Goal: Communication & Community: Participate in discussion

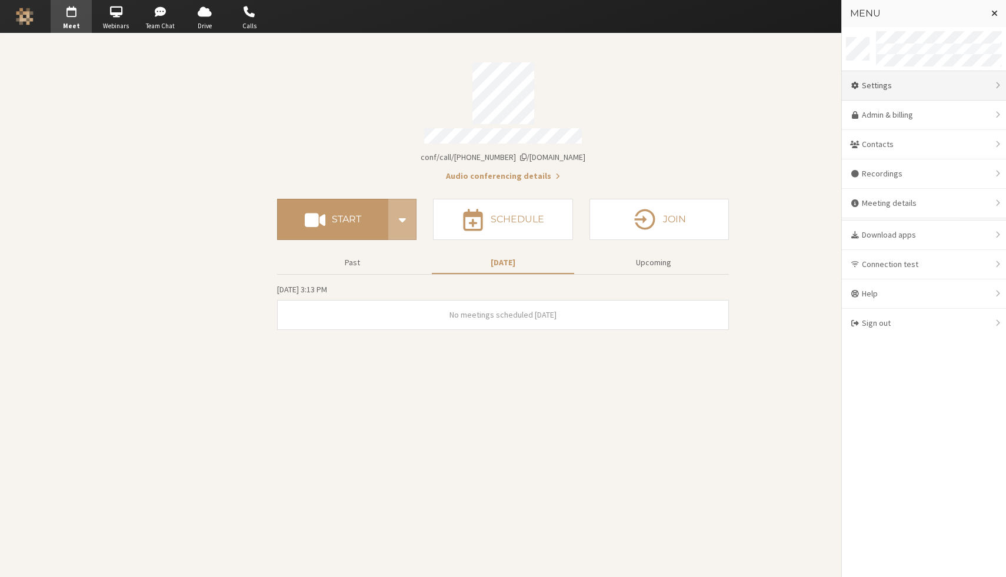
click at [922, 90] on div "Settings" at bounding box center [924, 85] width 164 height 29
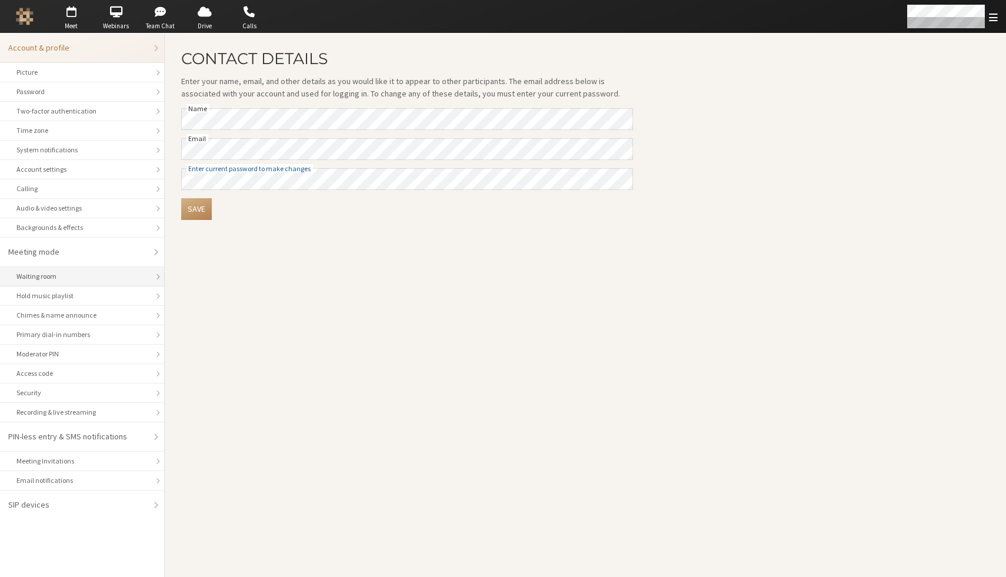
click at [84, 280] on div "Waiting room" at bounding box center [81, 276] width 131 height 11
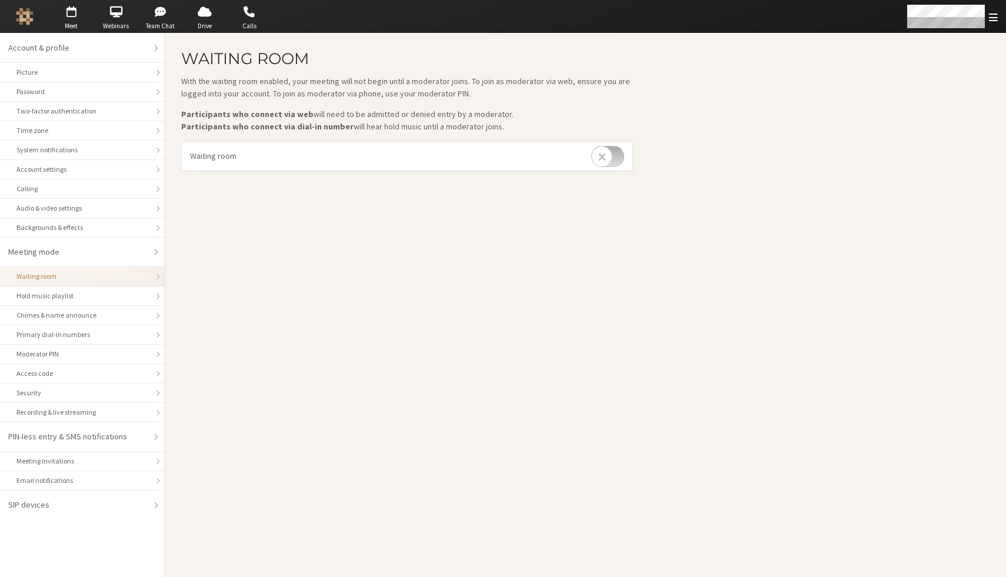
click at [603, 156] on input "checkbox" at bounding box center [607, 156] width 33 height 21
checkbox input "true"
click at [69, 9] on span "button" at bounding box center [71, 11] width 41 height 19
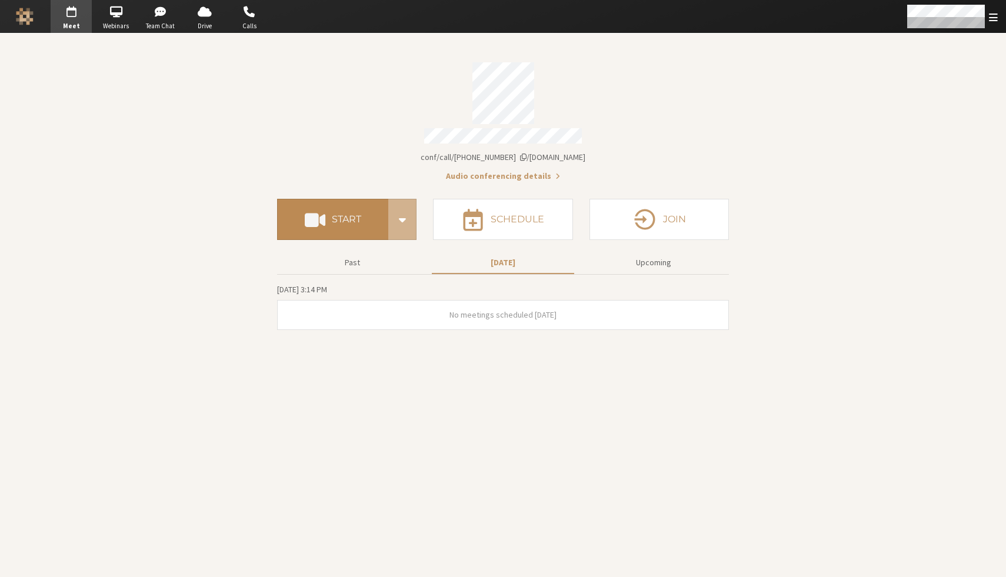
click at [339, 219] on button "Start" at bounding box center [332, 219] width 111 height 41
click at [925, 136] on section "Meeting link iotum.callbridge.rocks/conf/call/8256137 Audio conferencing detail…" at bounding box center [503, 305] width 1006 height 543
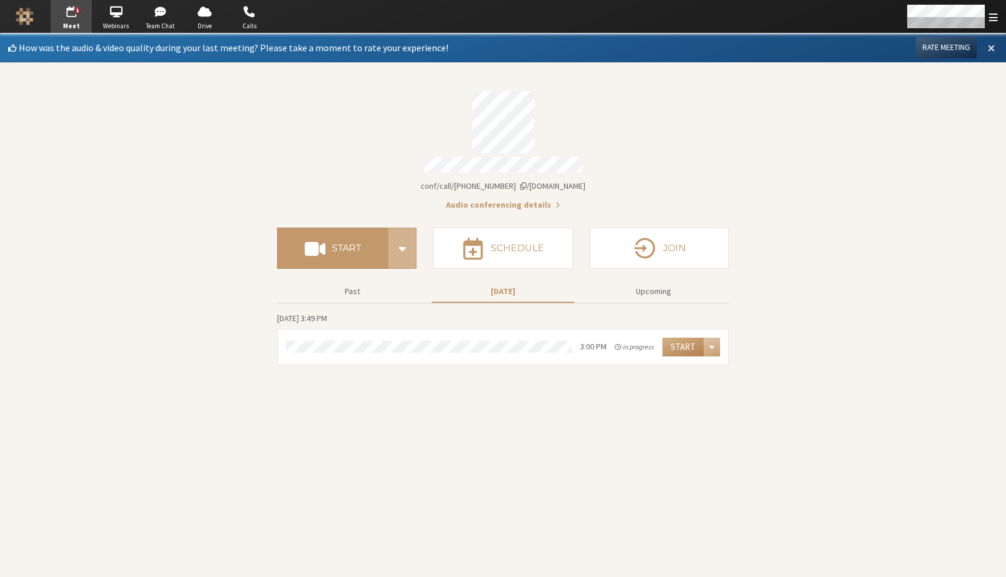
click at [990, 45] on span at bounding box center [991, 47] width 7 height 11
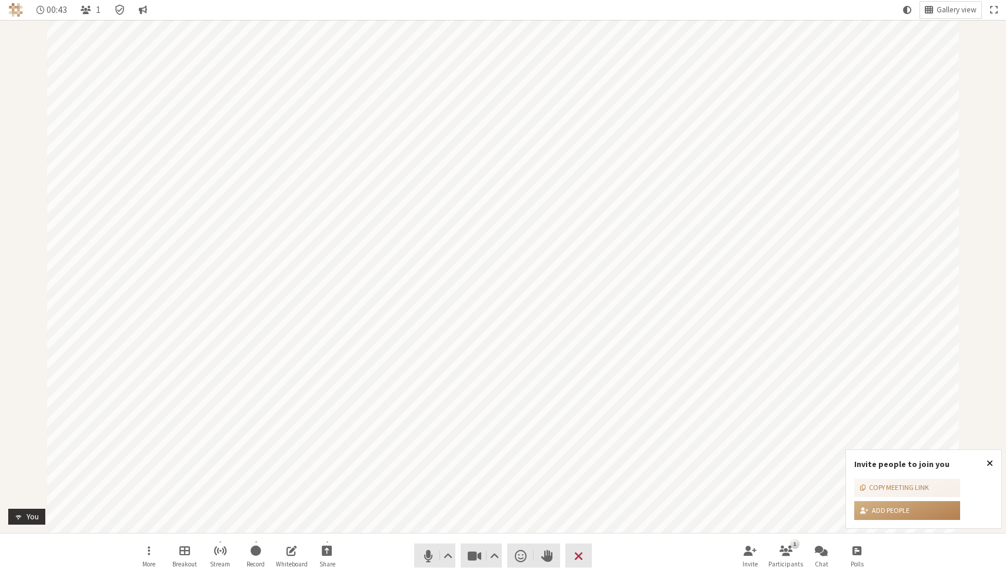
click at [990, 461] on span "Close popover" at bounding box center [989, 462] width 6 height 9
click at [990, 461] on div "Participant" at bounding box center [503, 276] width 1006 height 513
click at [375, 553] on nav "More Breakout Stream Record Whiteboard Share Audio Video Send a reaction Raise …" at bounding box center [502, 555] width 741 height 44
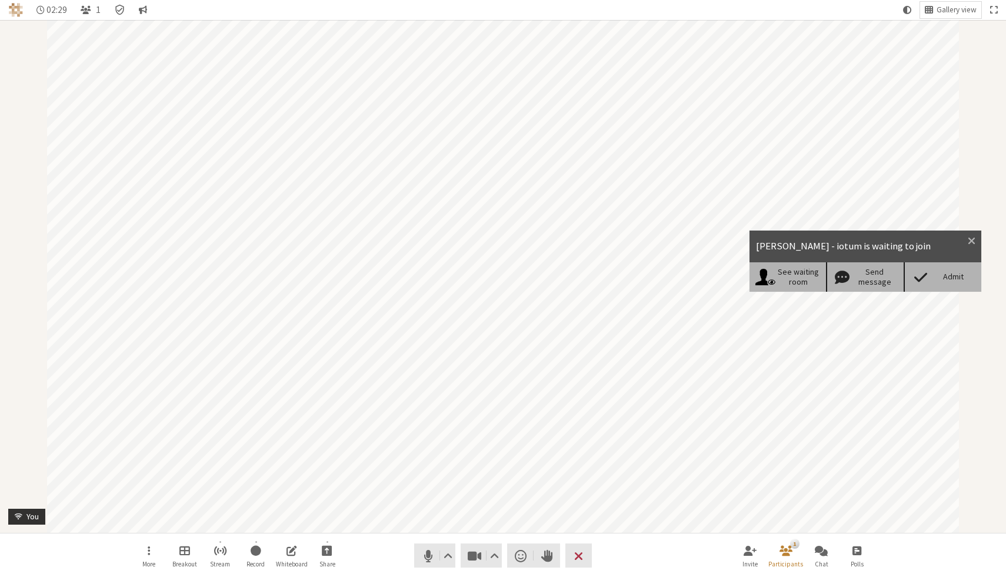
click at [951, 276] on div "Admit" at bounding box center [952, 277] width 45 height 10
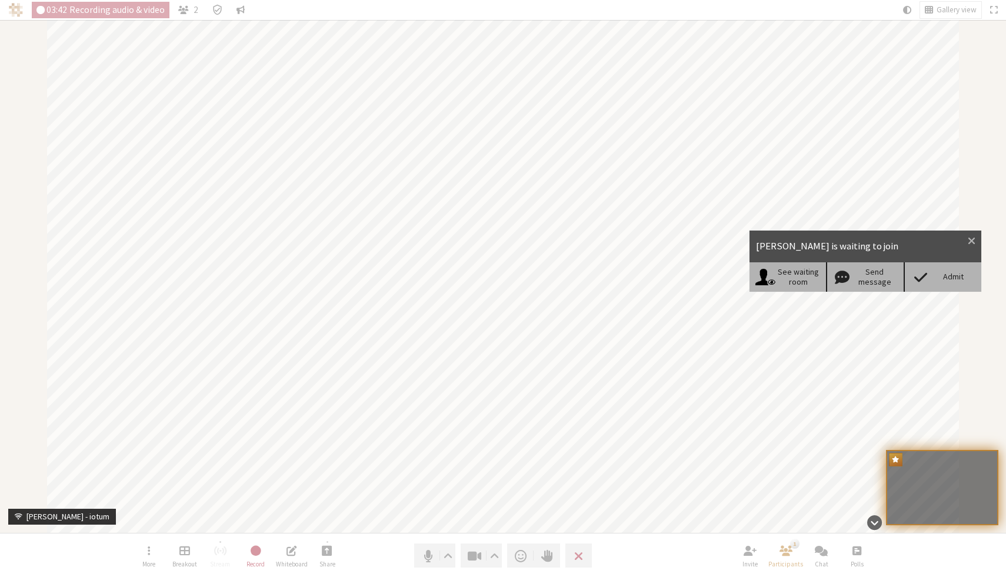
click at [938, 272] on div "Admit" at bounding box center [952, 277] width 45 height 10
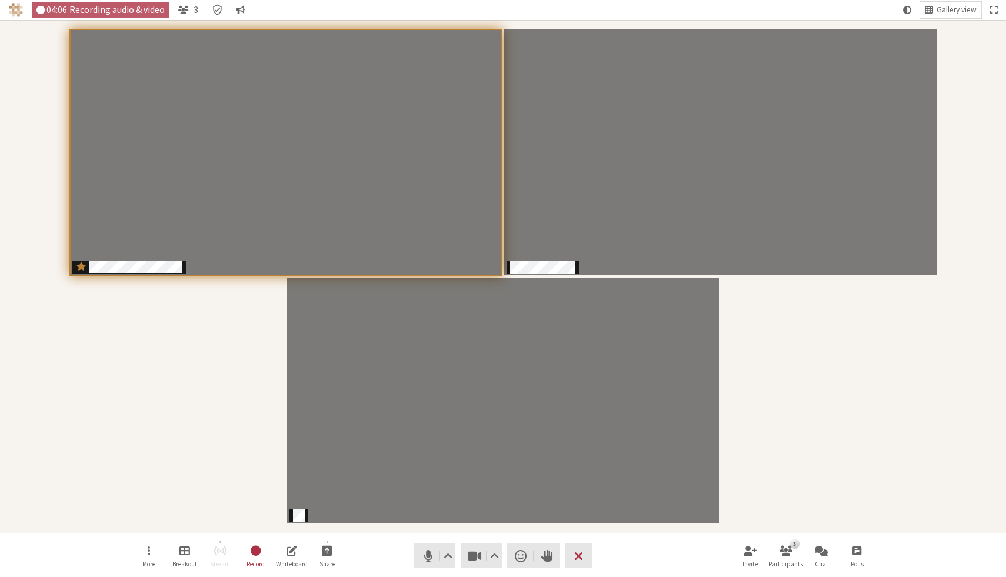
click at [888, 364] on div "Participants" at bounding box center [502, 276] width 989 height 496
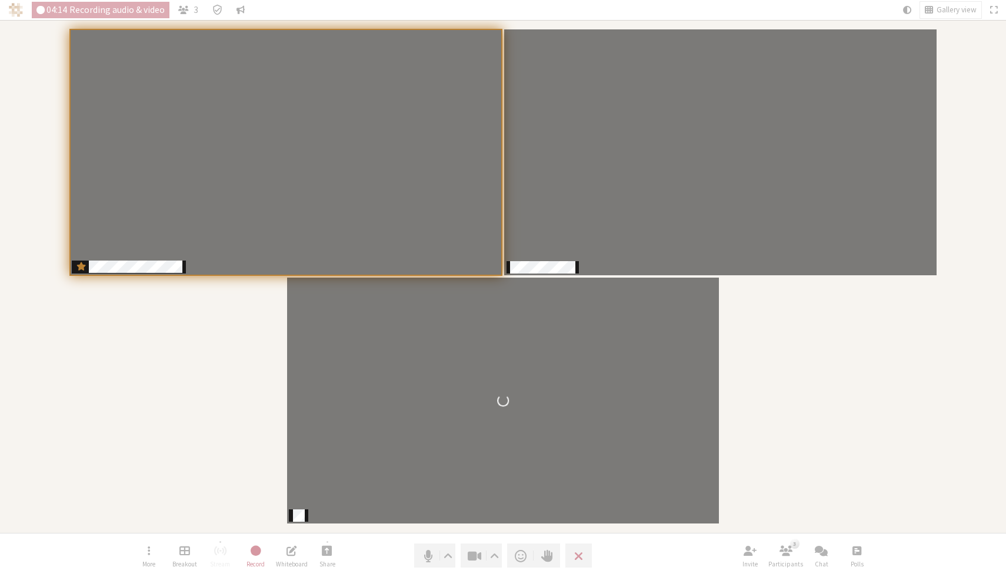
click at [880, 362] on div "Participants" at bounding box center [502, 276] width 989 height 496
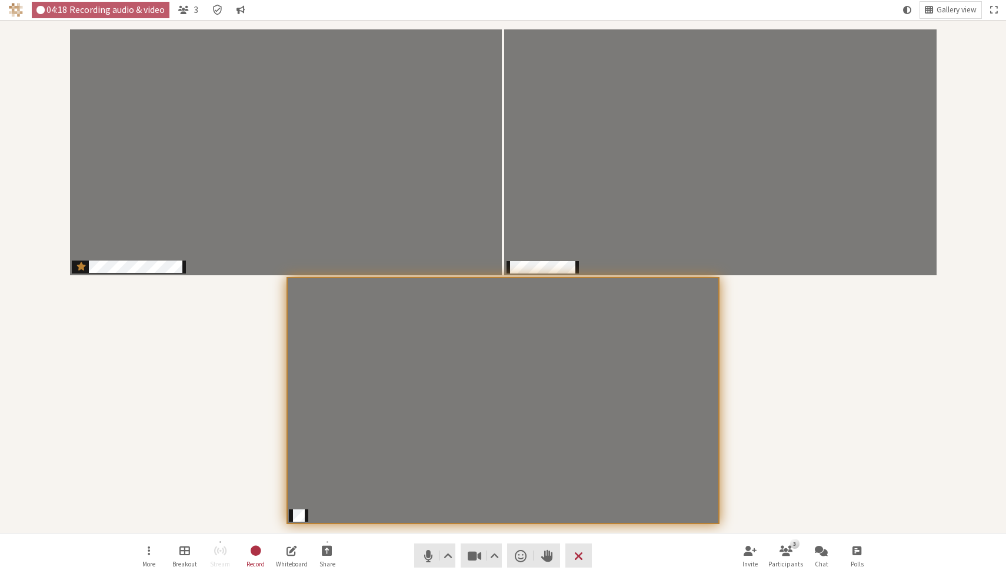
click at [799, 361] on div "Participants" at bounding box center [502, 276] width 989 height 496
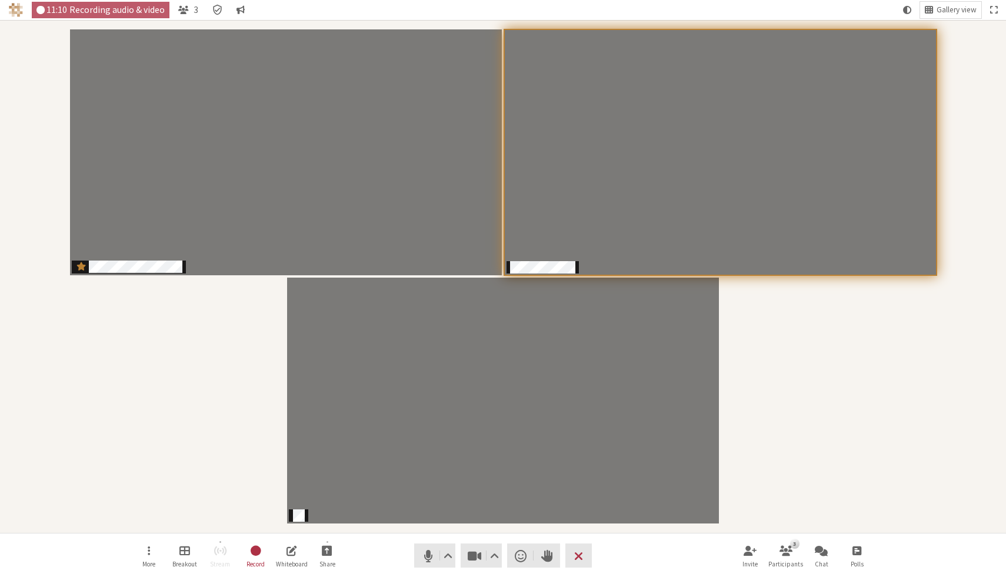
click at [772, 366] on div "Participants" at bounding box center [502, 276] width 989 height 496
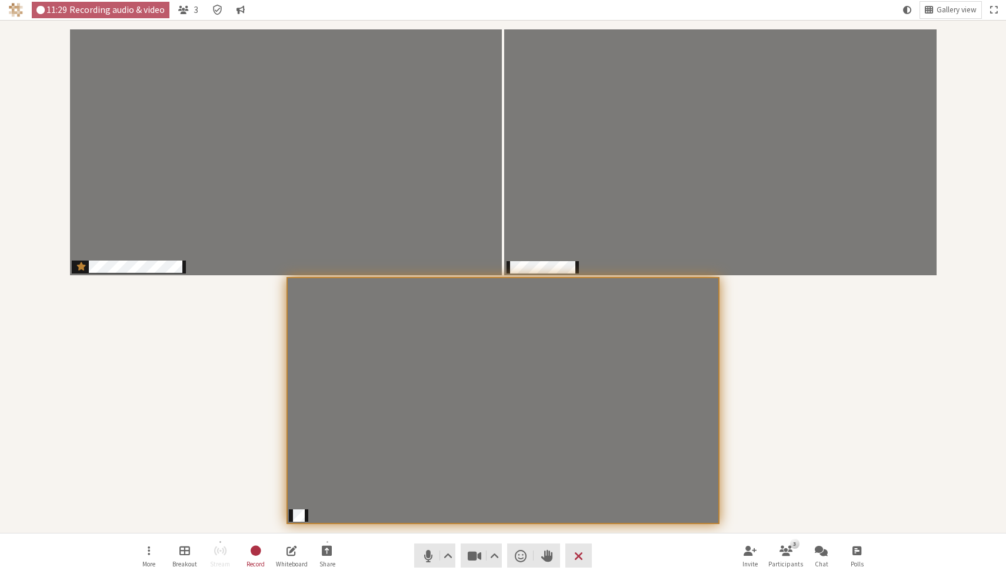
click at [755, 442] on div "Participants" at bounding box center [502, 276] width 989 height 496
click at [335, 553] on button "Share" at bounding box center [327, 556] width 33 height 32
click at [338, 528] on span "Share my screen" at bounding box center [335, 524] width 85 height 9
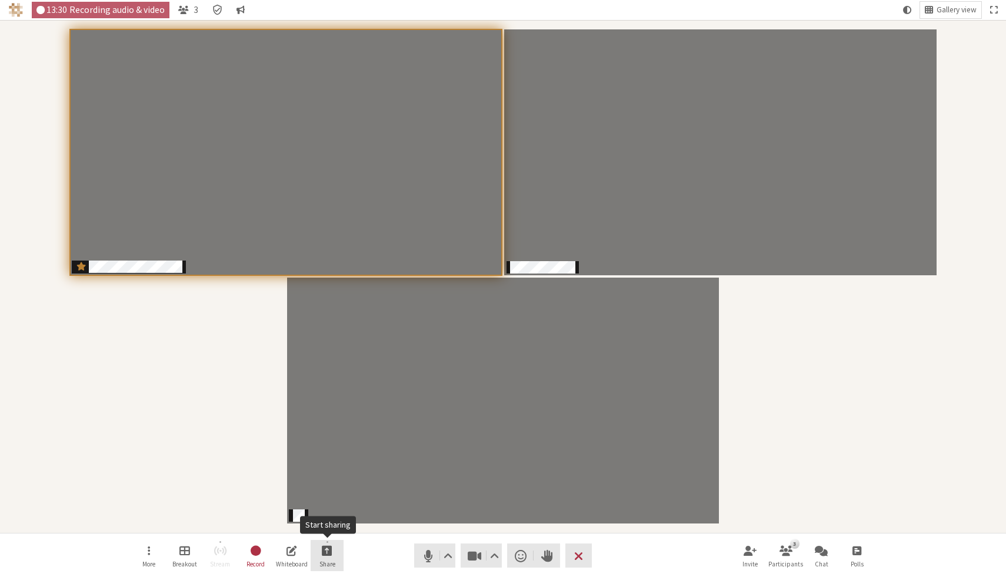
click at [316, 552] on button "Share" at bounding box center [327, 556] width 33 height 32
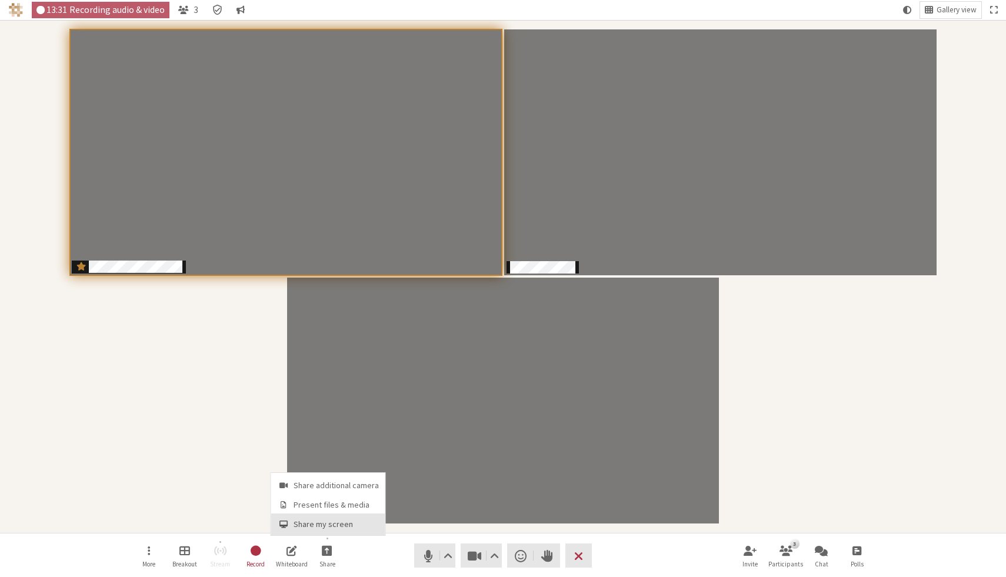
click at [317, 523] on span "Share my screen" at bounding box center [335, 524] width 85 height 9
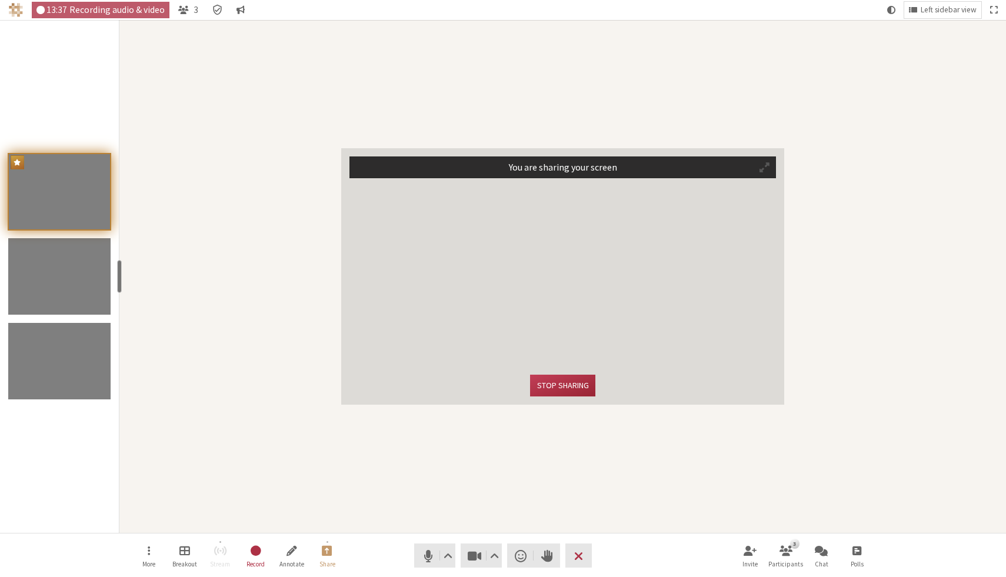
click at [765, 168] on span "Participant" at bounding box center [764, 167] width 10 height 11
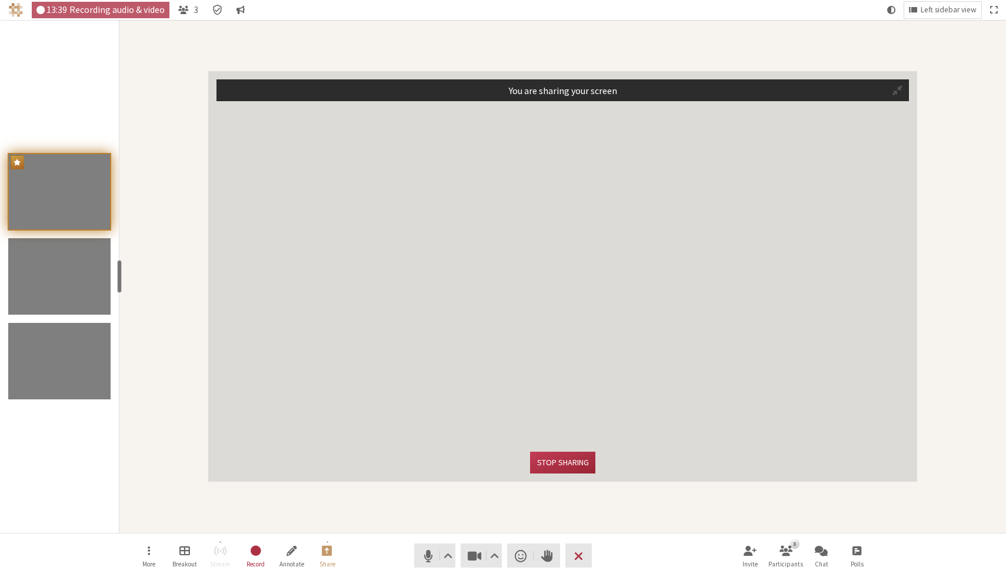
click at [897, 93] on span "Participant" at bounding box center [897, 90] width 10 height 11
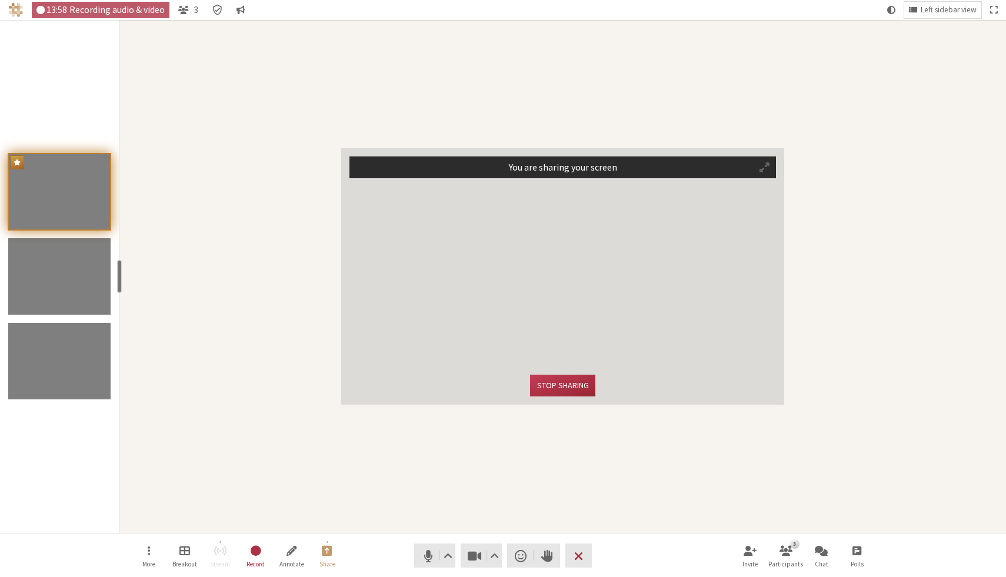
click at [767, 192] on video "Participant" at bounding box center [562, 276] width 427 height 180
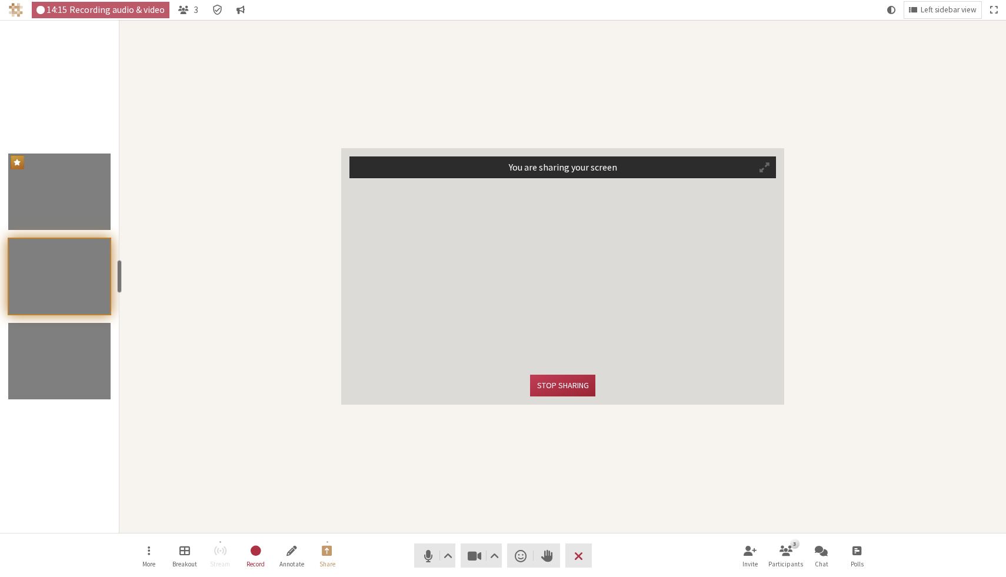
click at [422, 429] on div "You are sharing your screen Stop sharing" at bounding box center [562, 276] width 886 height 513
click at [796, 416] on div "You are sharing your screen Stop sharing" at bounding box center [562, 276] width 886 height 513
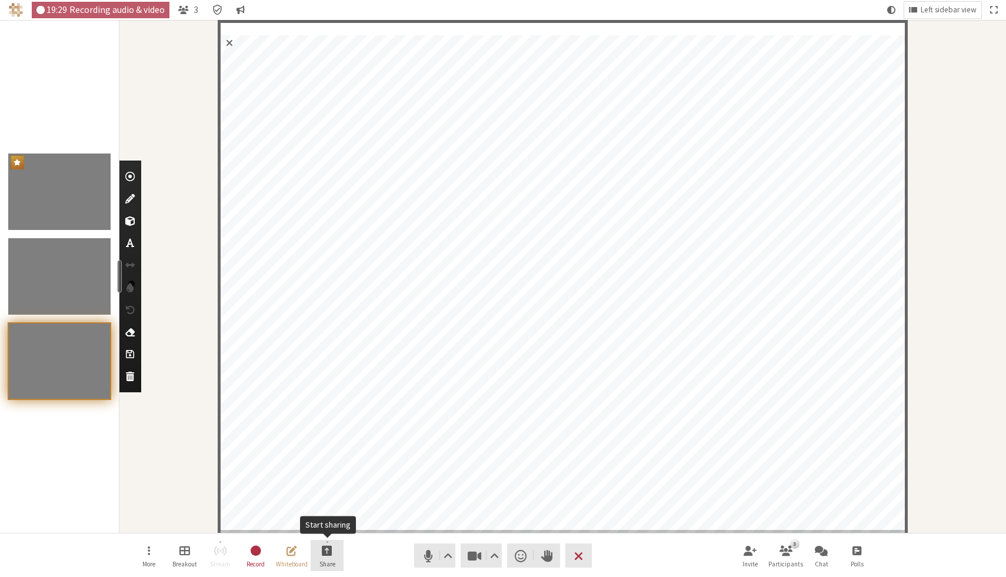
click at [321, 568] on button "Share" at bounding box center [327, 556] width 33 height 32
click at [323, 526] on span "Share my screen" at bounding box center [335, 524] width 85 height 9
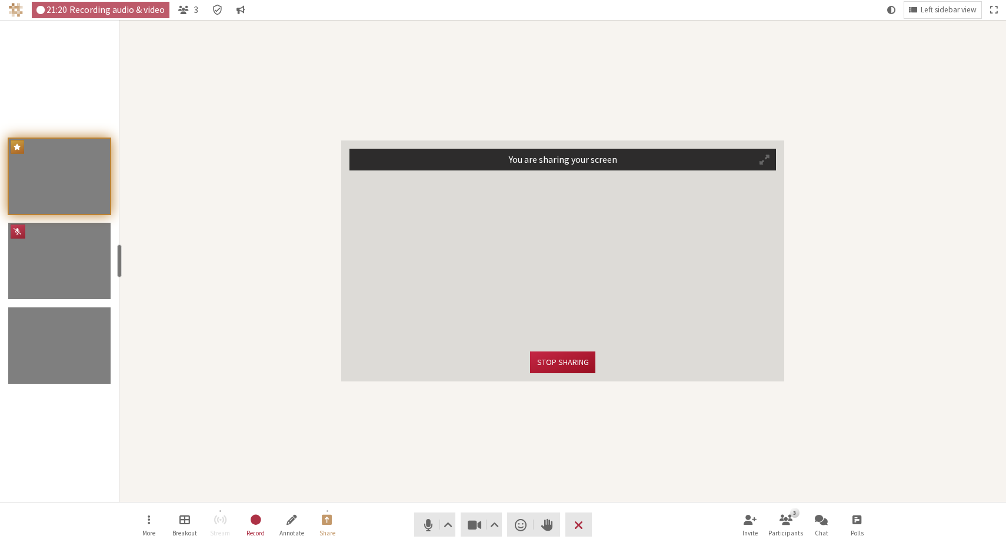
click at [582, 367] on button "Stop sharing" at bounding box center [562, 363] width 65 height 22
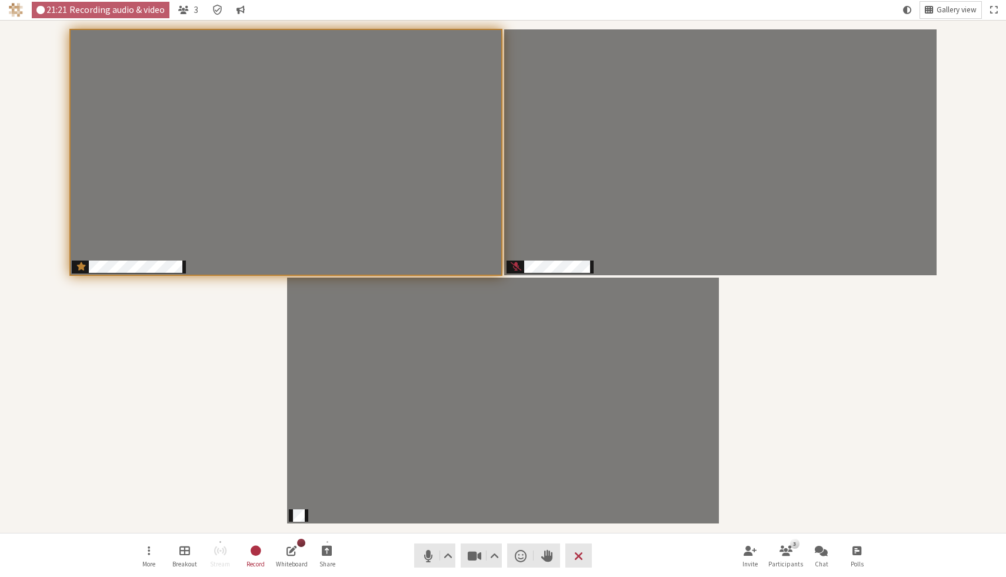
click at [949, 10] on span "Gallery view" at bounding box center [956, 10] width 40 height 9
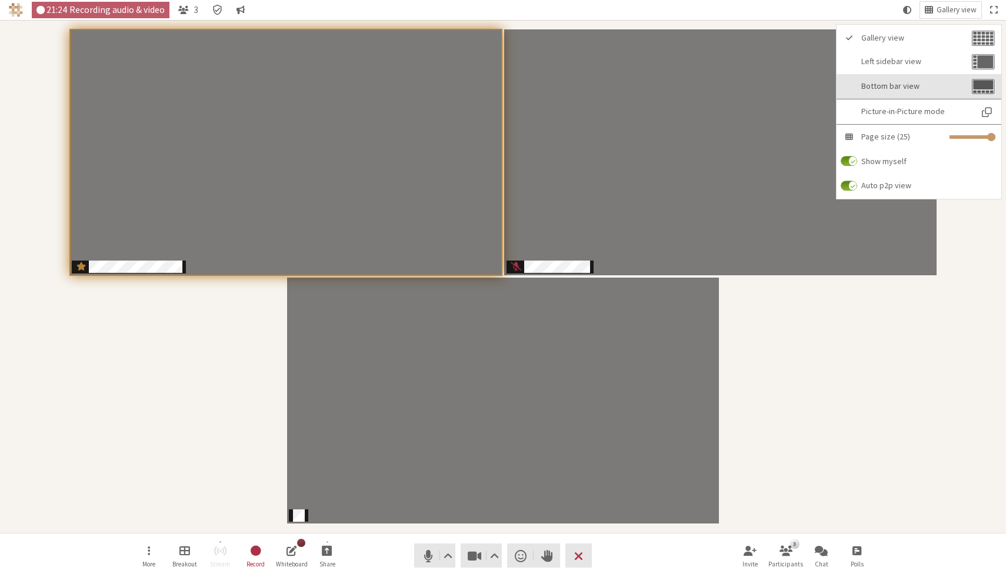
click at [935, 95] on button "Bottom bar view" at bounding box center [918, 86] width 165 height 25
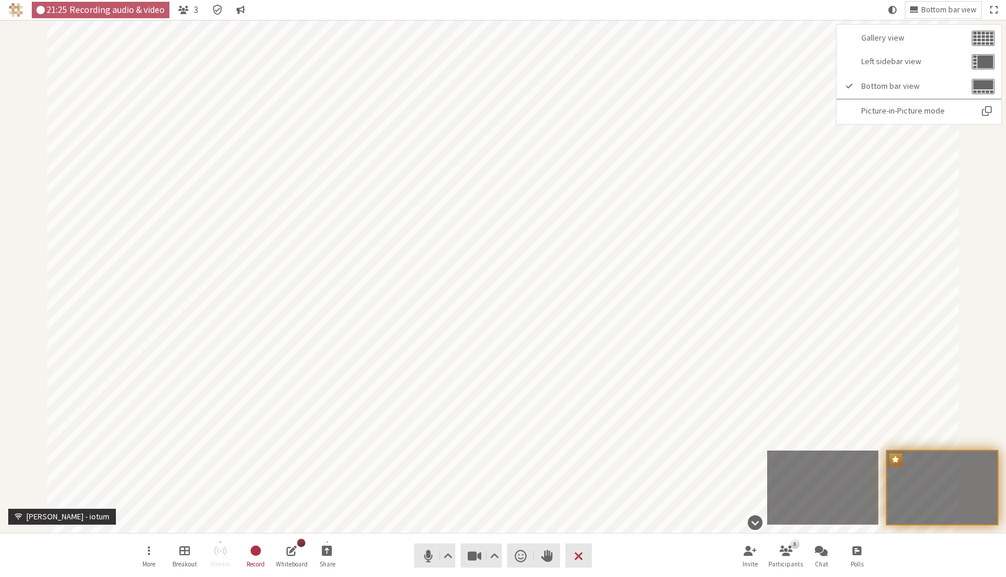
click at [993, 305] on div "Participant" at bounding box center [503, 276] width 1006 height 513
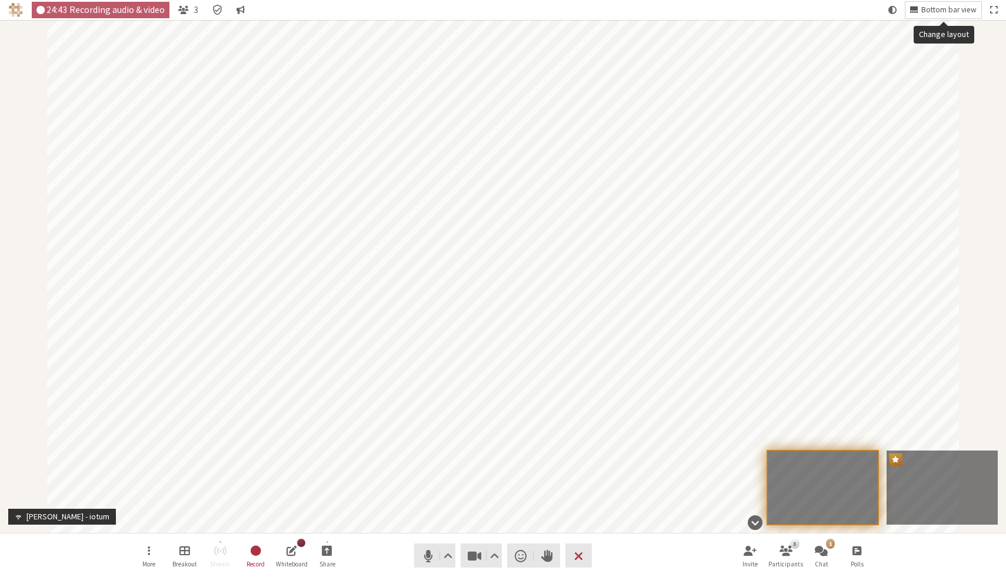
click at [949, 6] on span "Bottom bar view" at bounding box center [948, 10] width 55 height 9
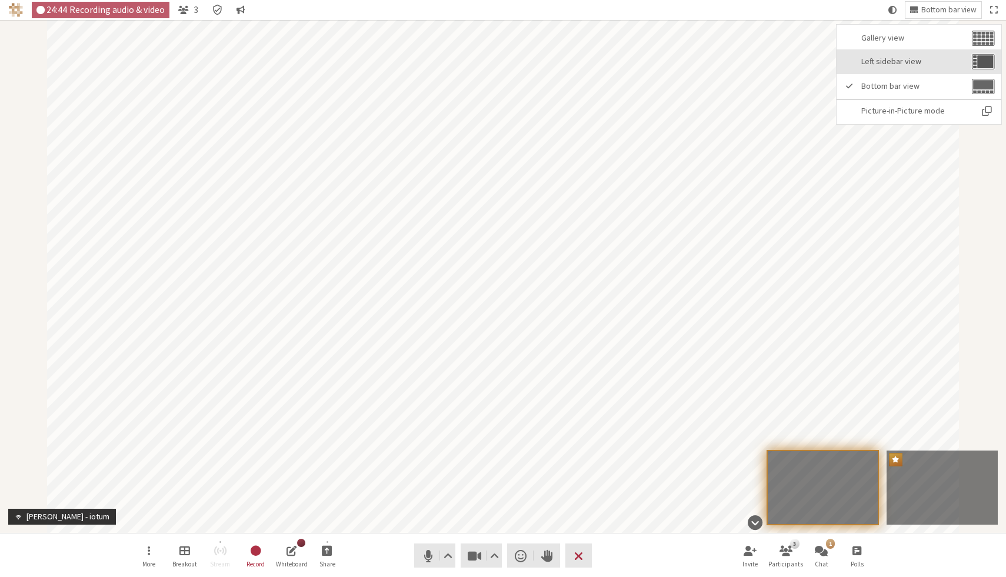
click at [917, 63] on span "Left sidebar view" at bounding box center [915, 61] width 108 height 9
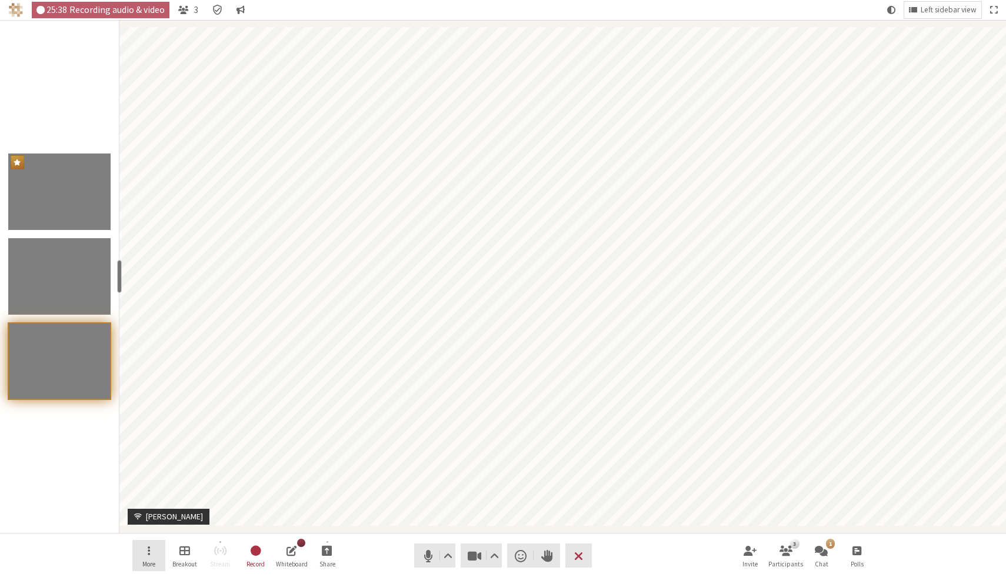
click at [148, 552] on span "Open menu" at bounding box center [149, 550] width 2 height 14
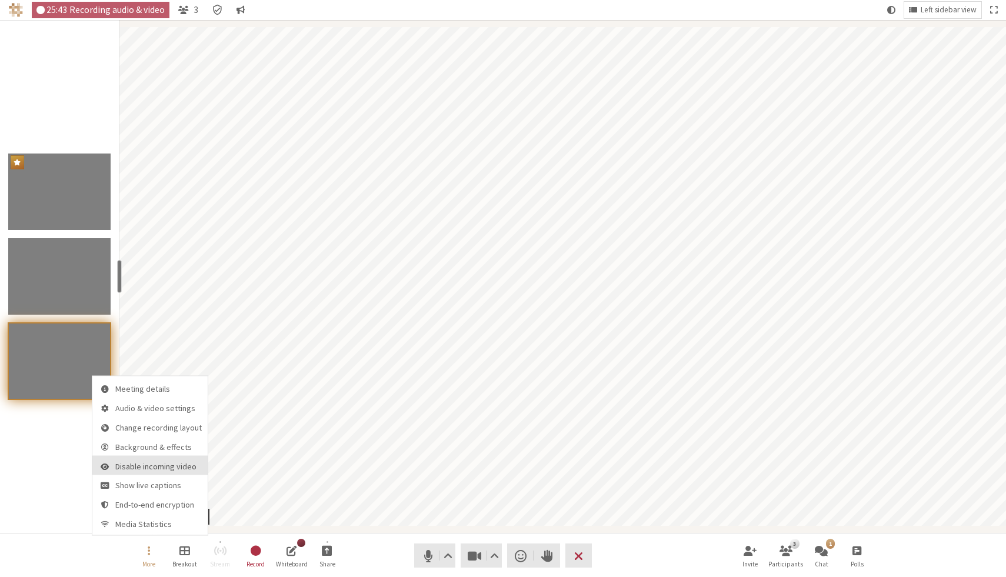
click at [161, 473] on button "Disable incoming video" at bounding box center [149, 465] width 115 height 19
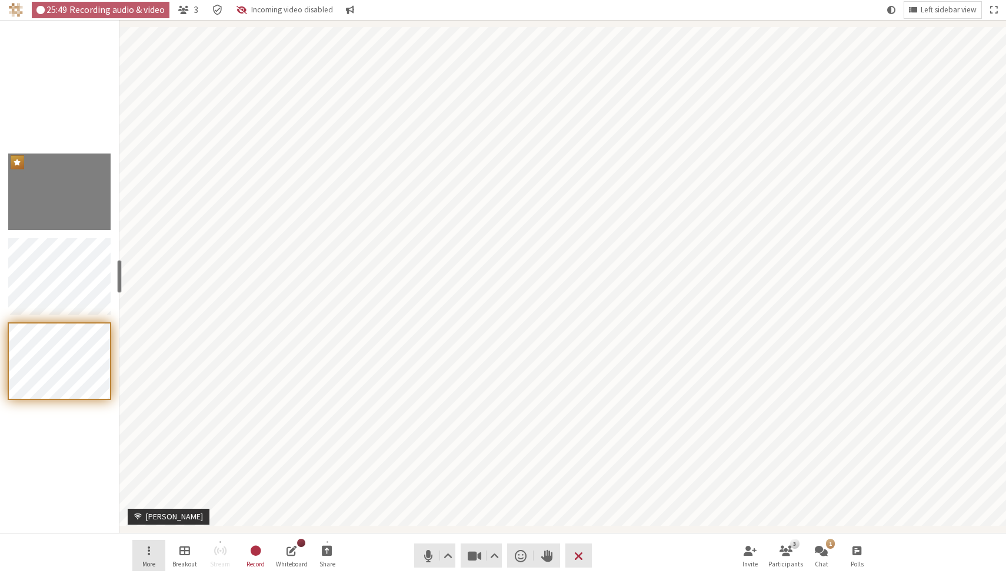
click at [146, 565] on span "More" at bounding box center [148, 564] width 13 height 7
click at [151, 549] on button "More" at bounding box center [148, 556] width 33 height 32
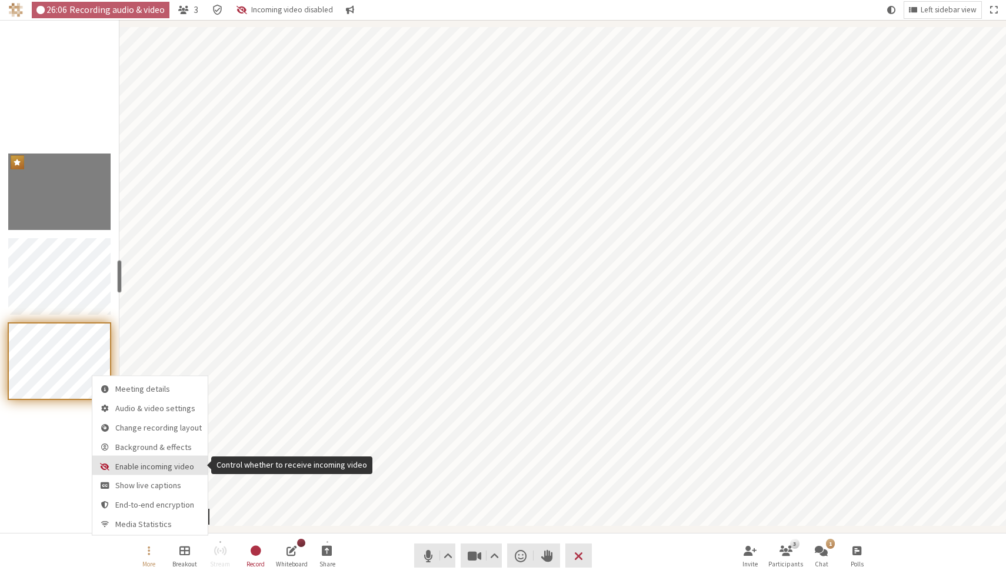
click at [192, 464] on span "Enable incoming video" at bounding box center [158, 466] width 86 height 9
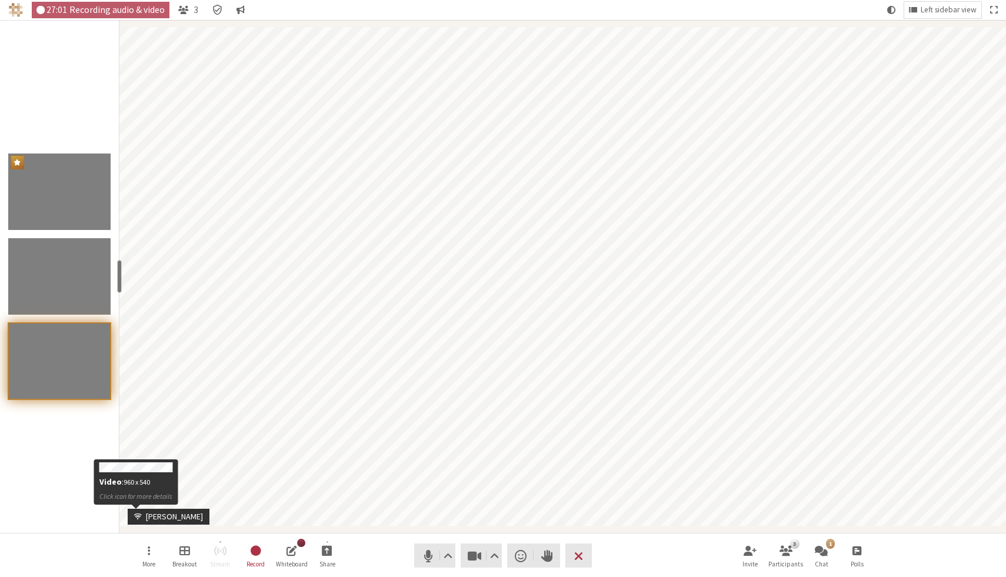
click at [138, 516] on span "Participant" at bounding box center [136, 516] width 12 height 9
drag, startPoint x: 377, startPoint y: 546, endPoint x: 425, endPoint y: 546, distance: 48.2
click at [380, 546] on nav "More Breakout Stream Record Whiteboard Share Audio Video Send a reaction Raise …" at bounding box center [502, 555] width 741 height 44
click at [839, 548] on div "Invite 3 Participants 1 Chat Polls" at bounding box center [803, 556] width 140 height 32
click at [835, 549] on button "1 Chat" at bounding box center [821, 556] width 33 height 32
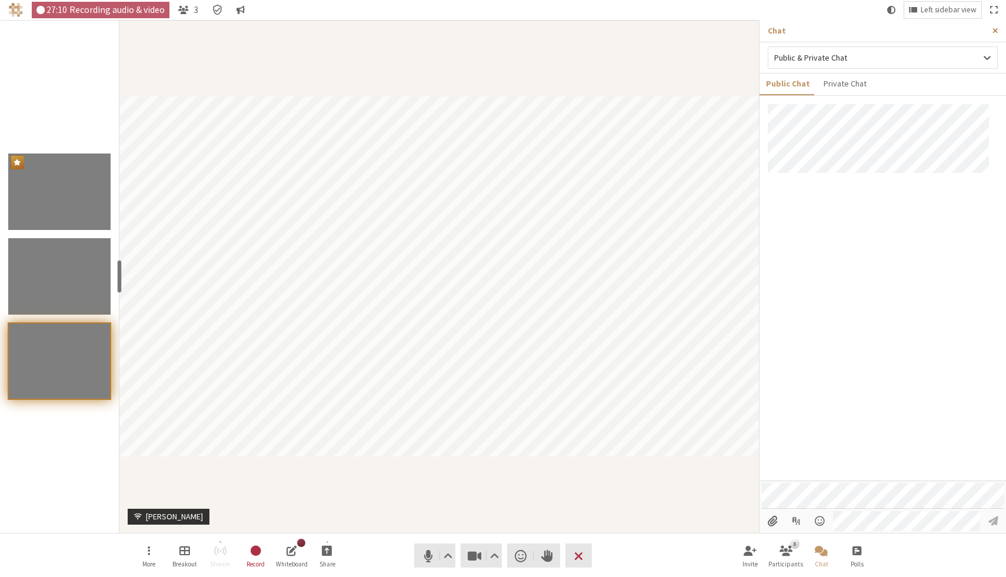
click at [996, 29] on span "Close sidebar" at bounding box center [994, 30] width 5 height 9
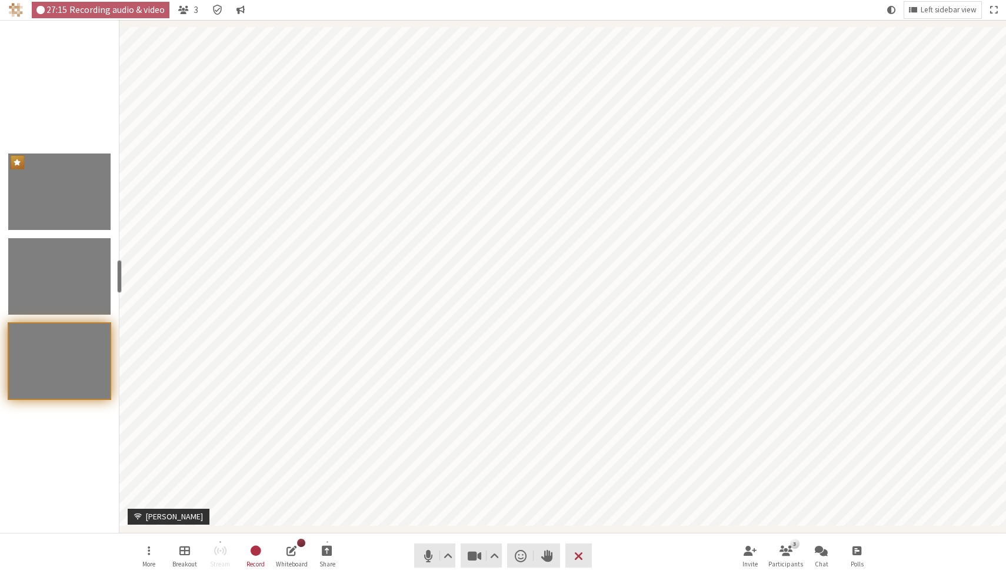
click at [378, 546] on nav "More Breakout Stream Record Whiteboard Share Audio Video Send a reaction Raise …" at bounding box center [502, 555] width 741 height 44
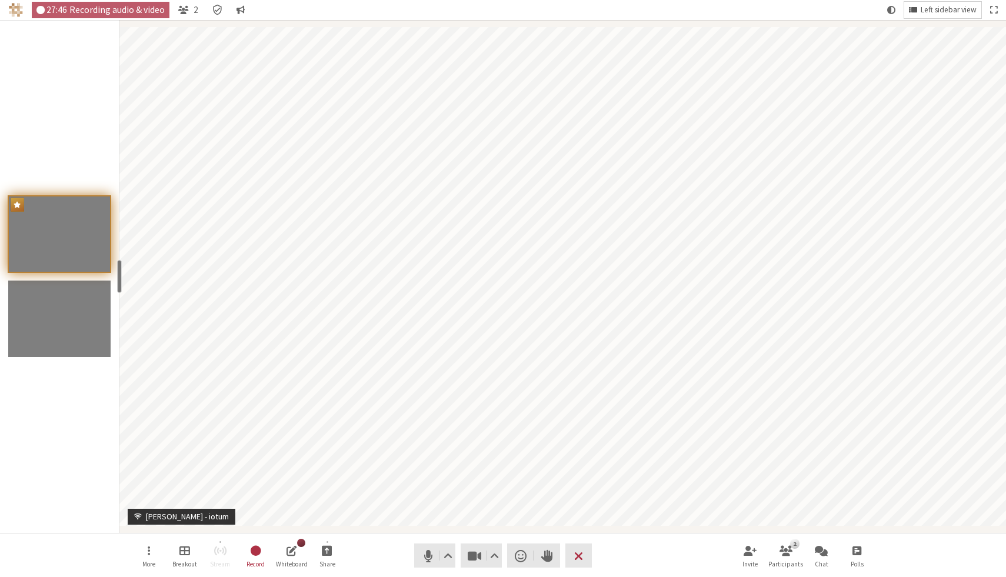
click at [933, 12] on span "Left sidebar view" at bounding box center [948, 10] width 56 height 9
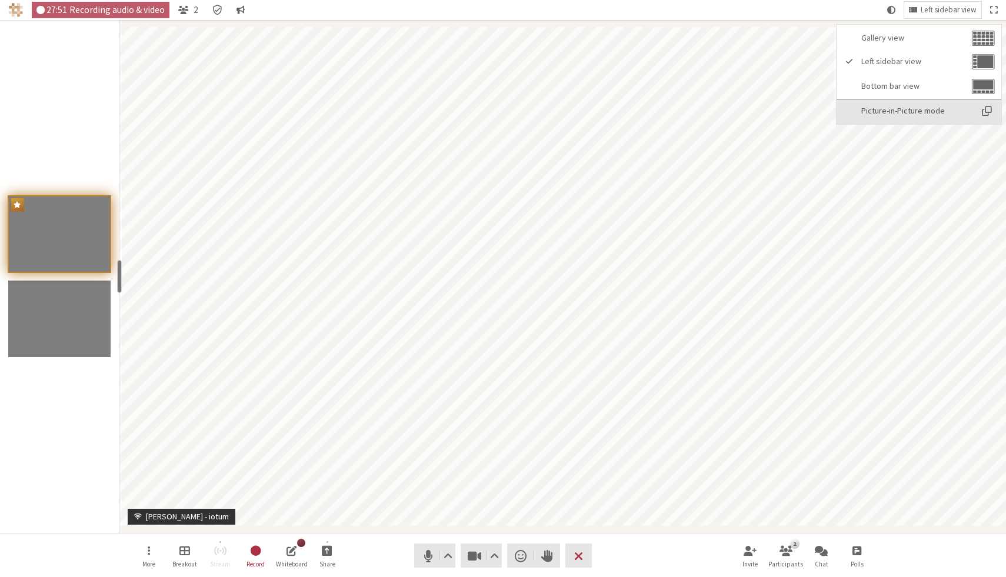
click at [930, 115] on span "Picture-in-Picture mode" at bounding box center [916, 110] width 110 height 9
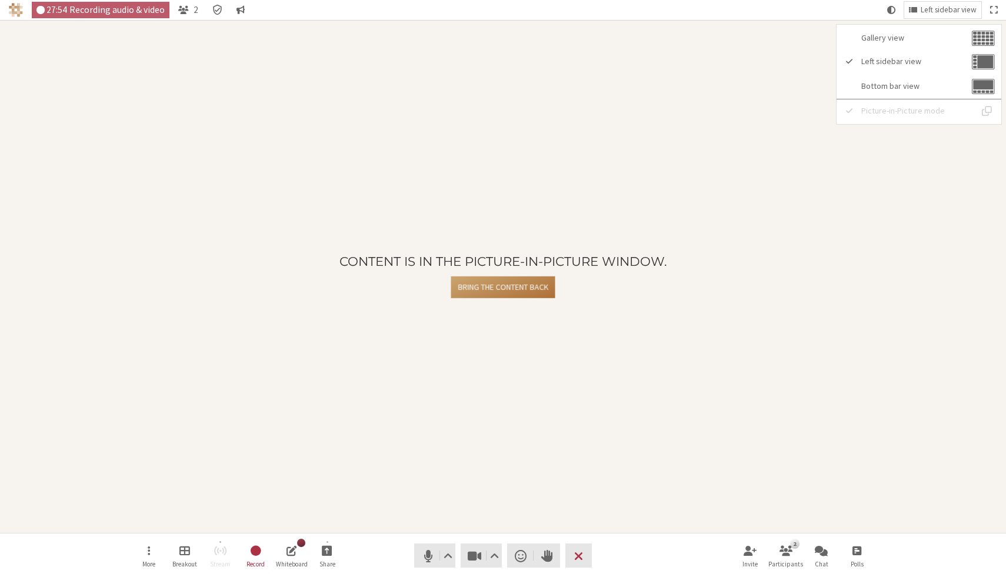
click at [512, 286] on button "Bring the content back" at bounding box center [503, 287] width 104 height 22
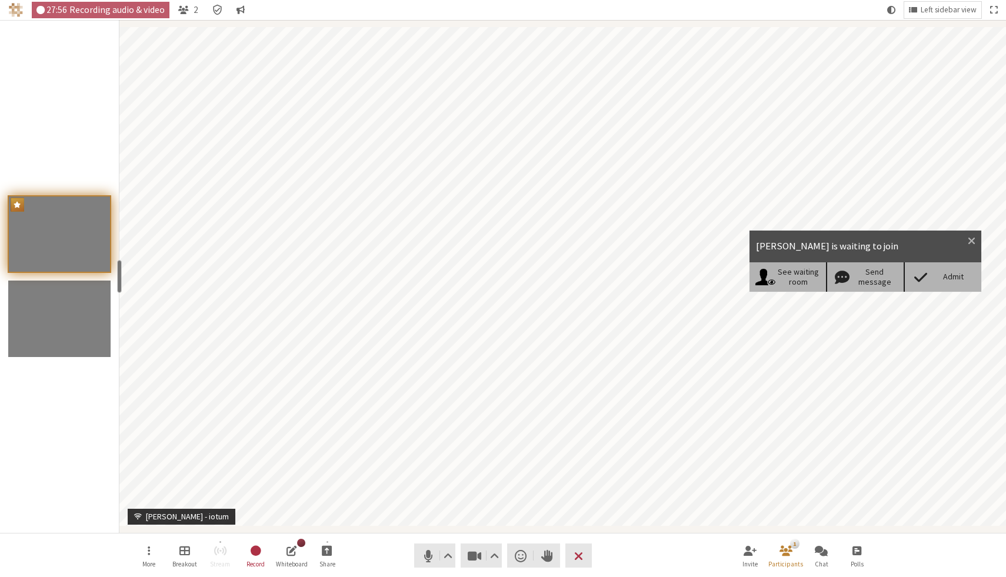
click at [918, 267] on div "Admit" at bounding box center [942, 276] width 78 height 29
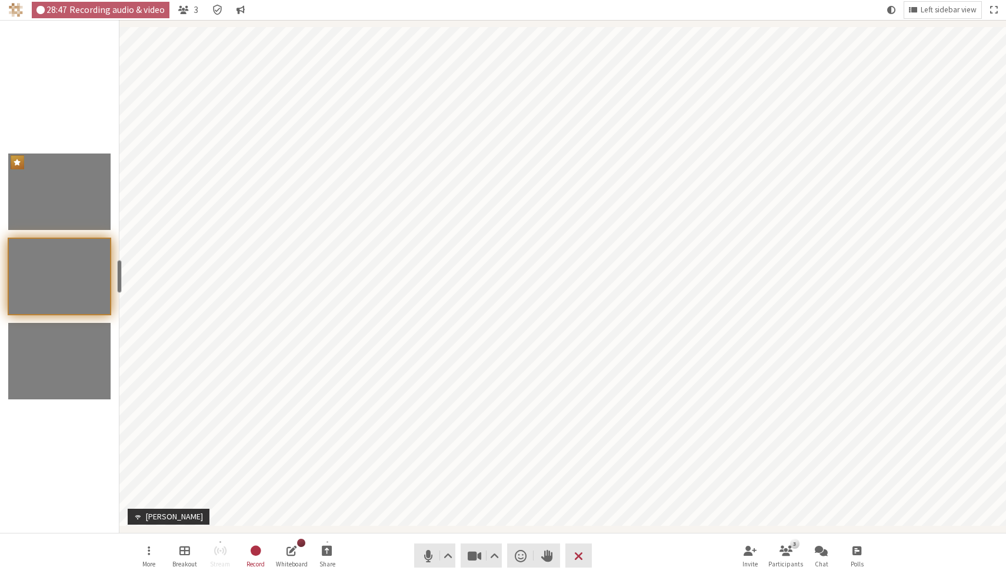
click at [658, 567] on nav "More Breakout Stream Record Whiteboard Share Audio Video Send a reaction Raise …" at bounding box center [502, 555] width 741 height 44
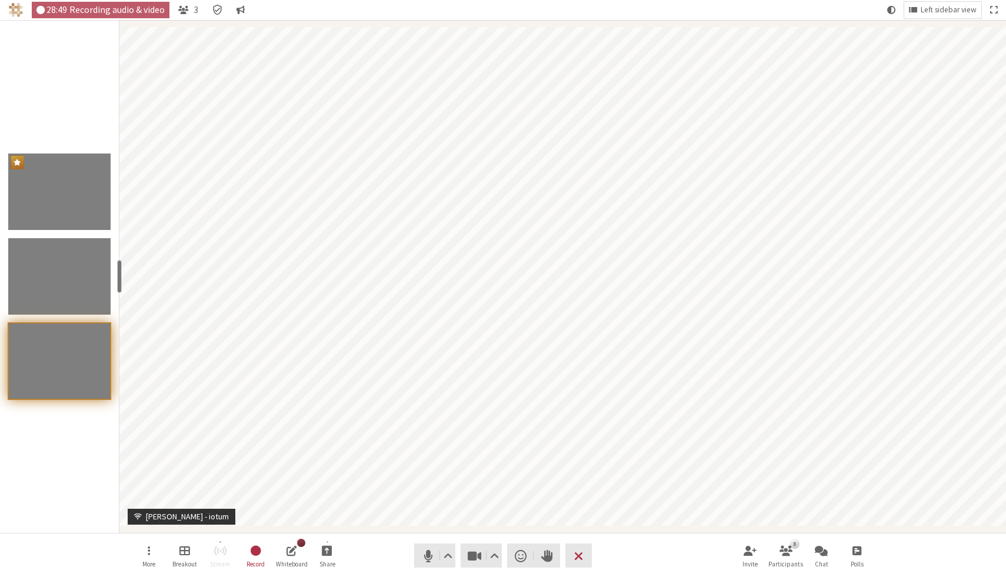
click at [639, 566] on nav "More Breakout Stream Record Whiteboard Share Audio Video Send a reaction Raise …" at bounding box center [502, 555] width 741 height 44
click at [781, 559] on button "3 Participants" at bounding box center [785, 556] width 33 height 32
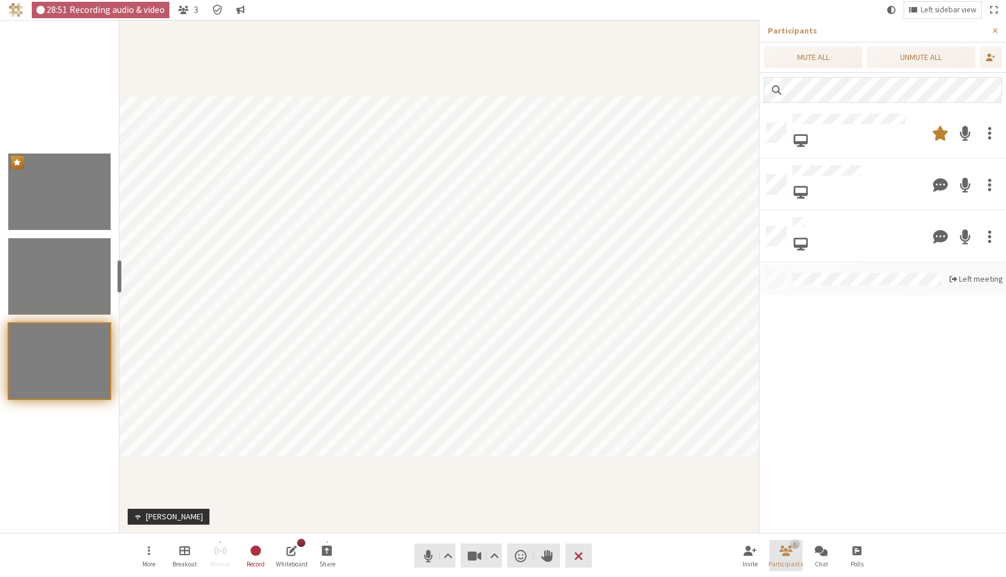
click at [781, 559] on button "3 Participants" at bounding box center [785, 556] width 33 height 32
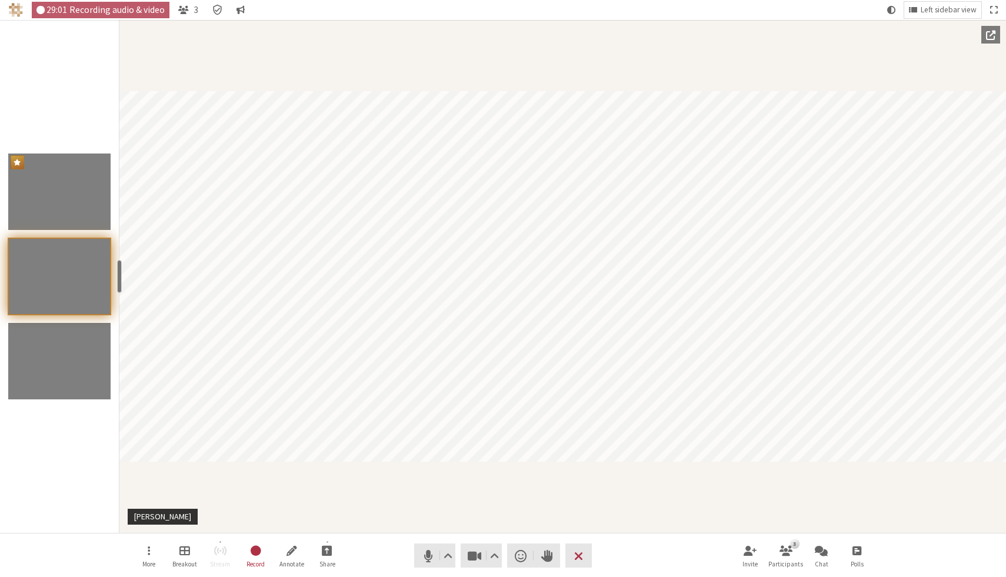
click at [673, 493] on div "Participant" at bounding box center [562, 276] width 886 height 513
click at [152, 553] on button "More" at bounding box center [148, 556] width 33 height 32
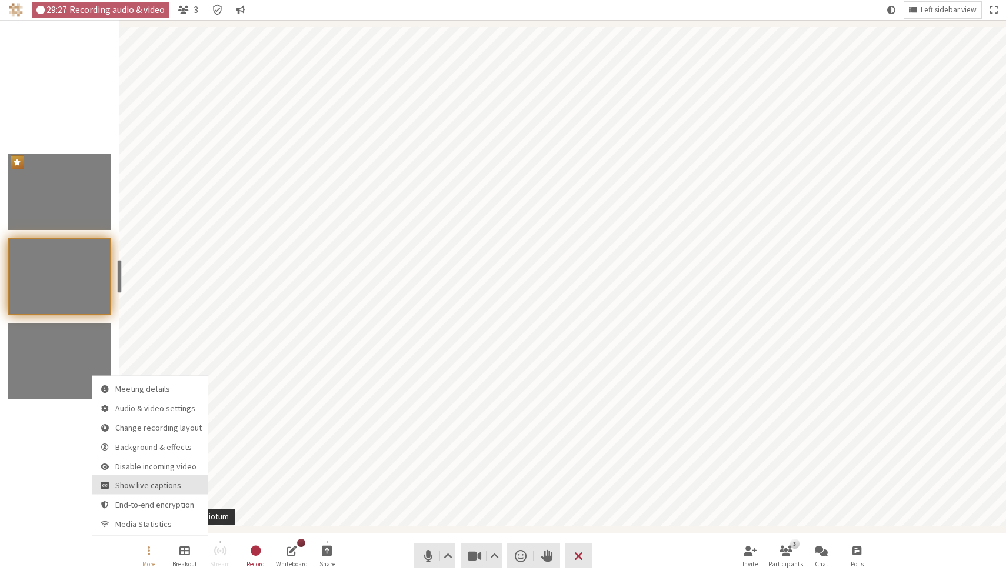
click at [173, 483] on span "Show live captions" at bounding box center [158, 485] width 86 height 9
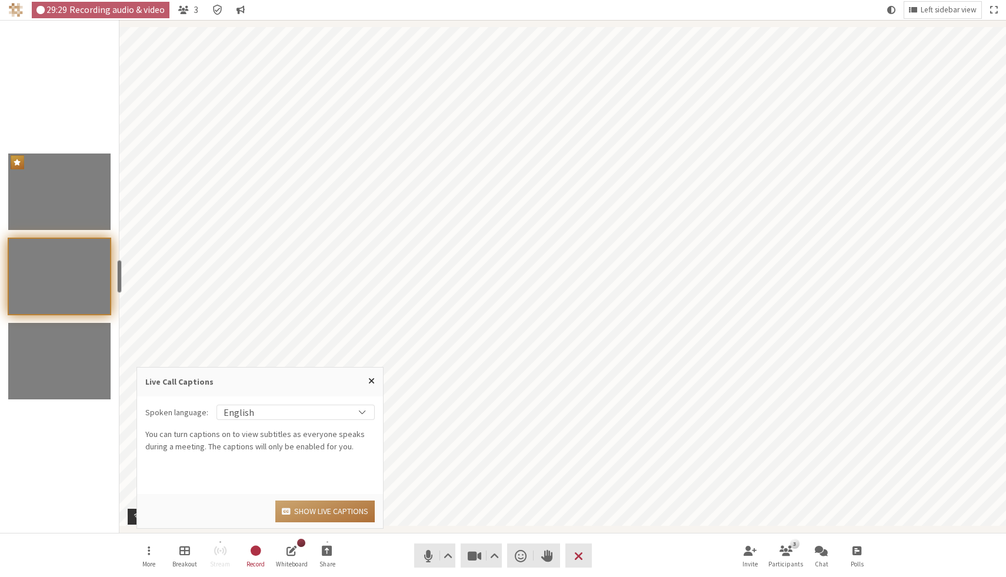
click at [322, 504] on button "Show live captions" at bounding box center [324, 512] width 99 height 22
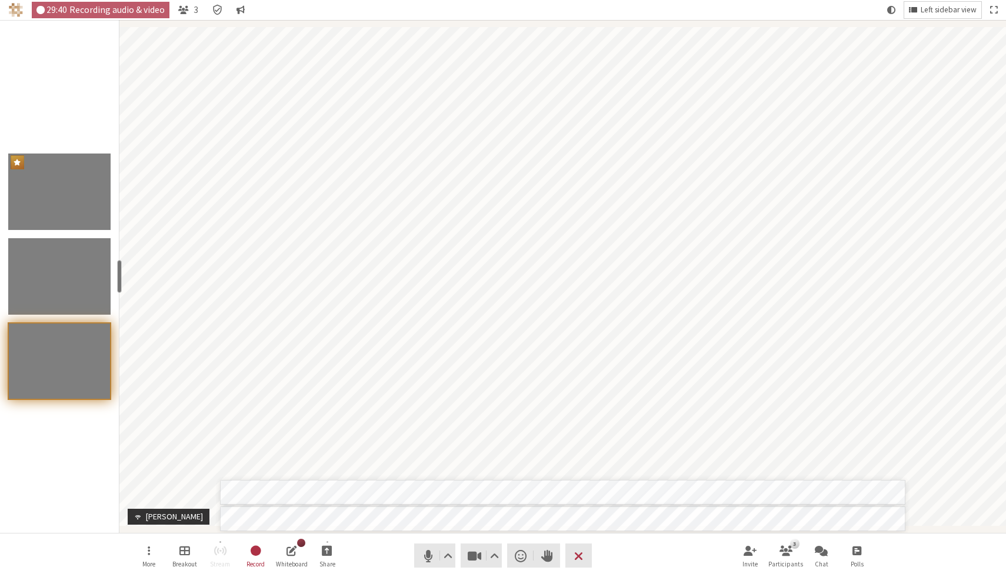
click at [922, 9] on span "Left sidebar view" at bounding box center [948, 10] width 56 height 9
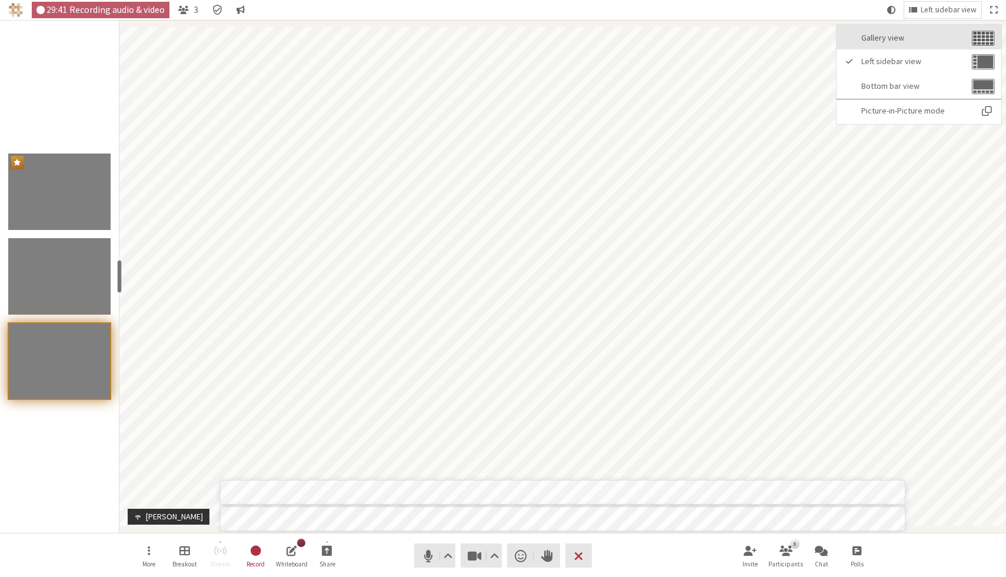
click at [915, 36] on span "Gallery view" at bounding box center [915, 38] width 108 height 9
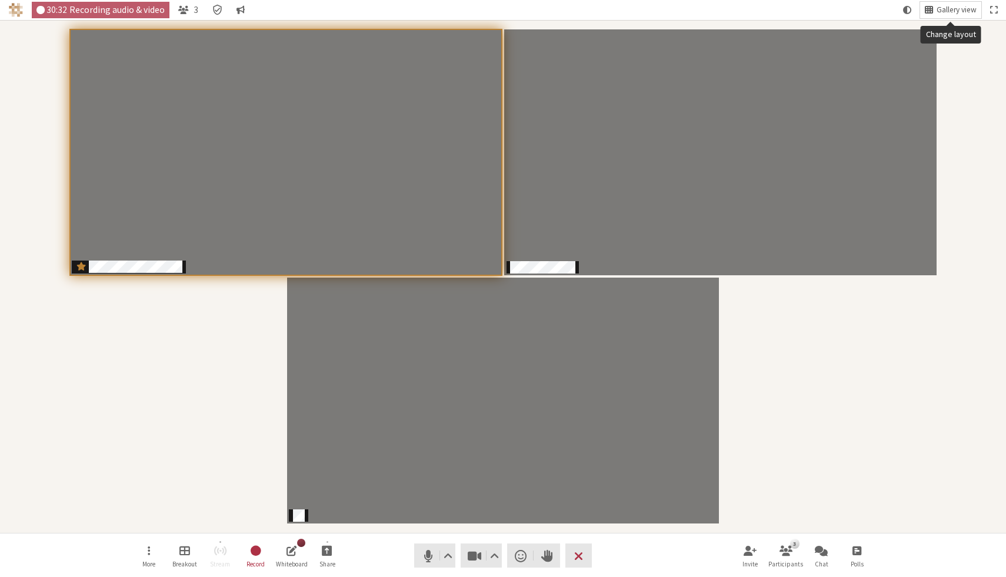
click at [948, 10] on span "Gallery view" at bounding box center [956, 10] width 40 height 9
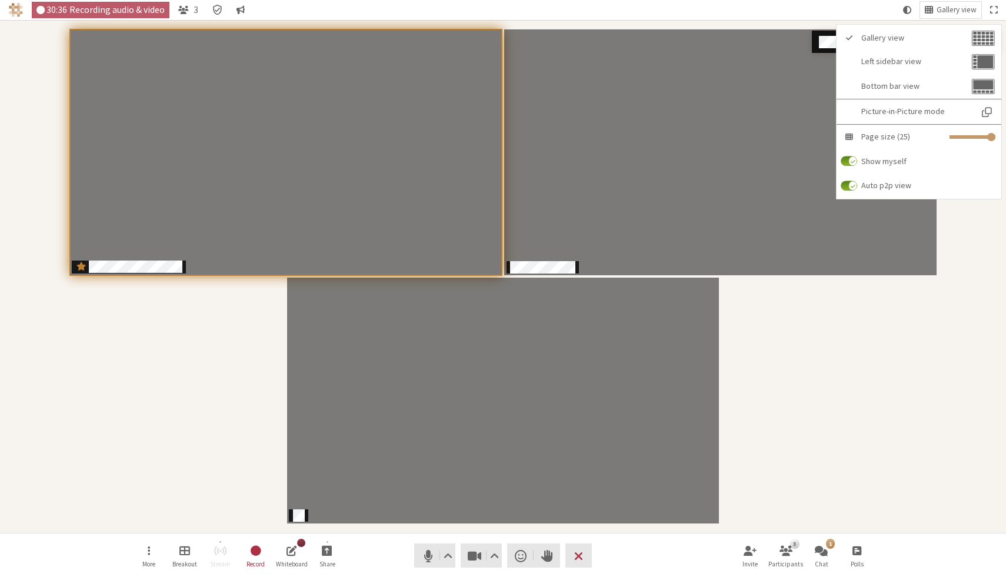
click at [808, 375] on div "Participants" at bounding box center [502, 276] width 989 height 496
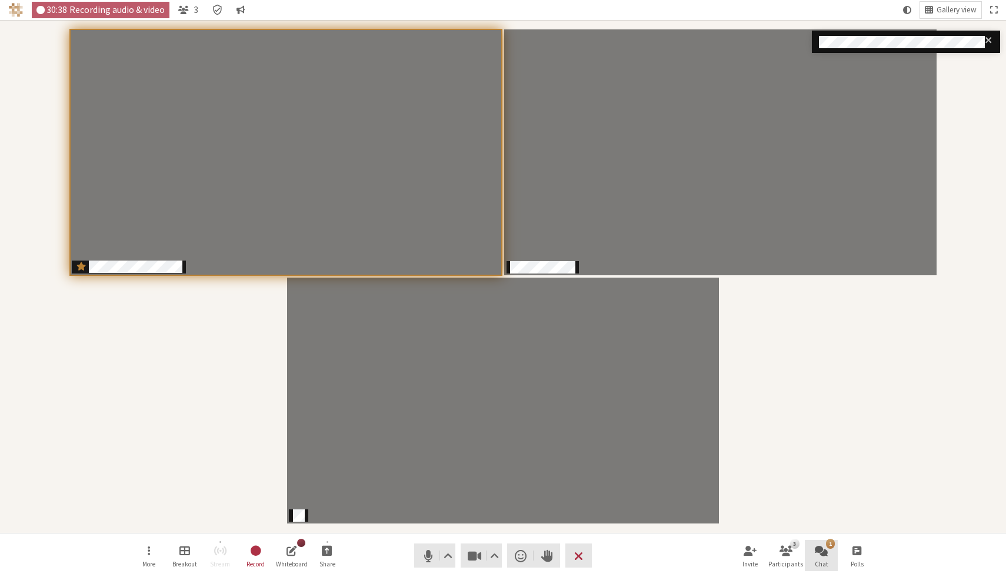
click at [827, 555] on span "Open chat" at bounding box center [821, 550] width 13 height 14
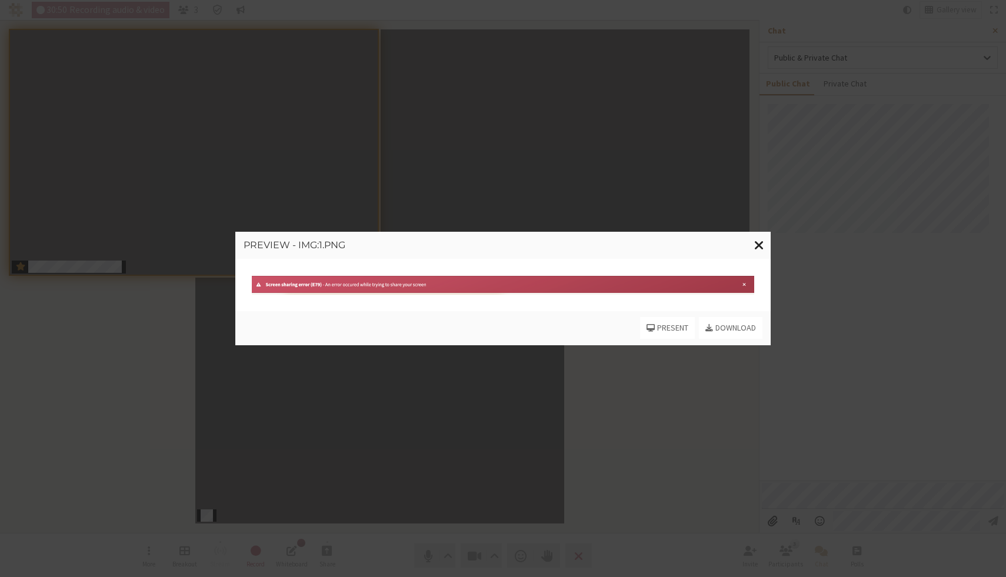
click at [751, 245] on button "Close modal" at bounding box center [759, 245] width 23 height 27
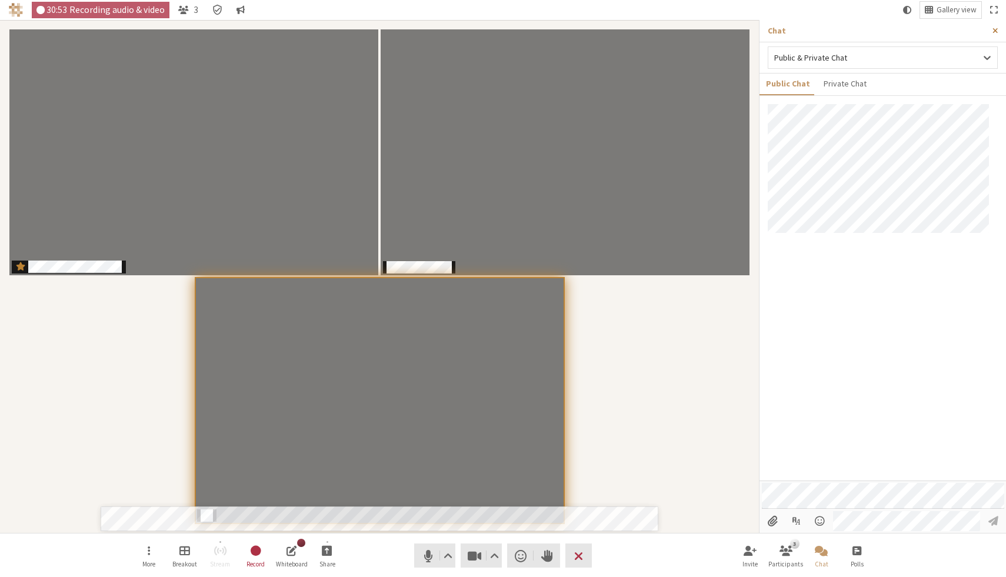
click at [996, 29] on span "Close sidebar" at bounding box center [994, 30] width 5 height 9
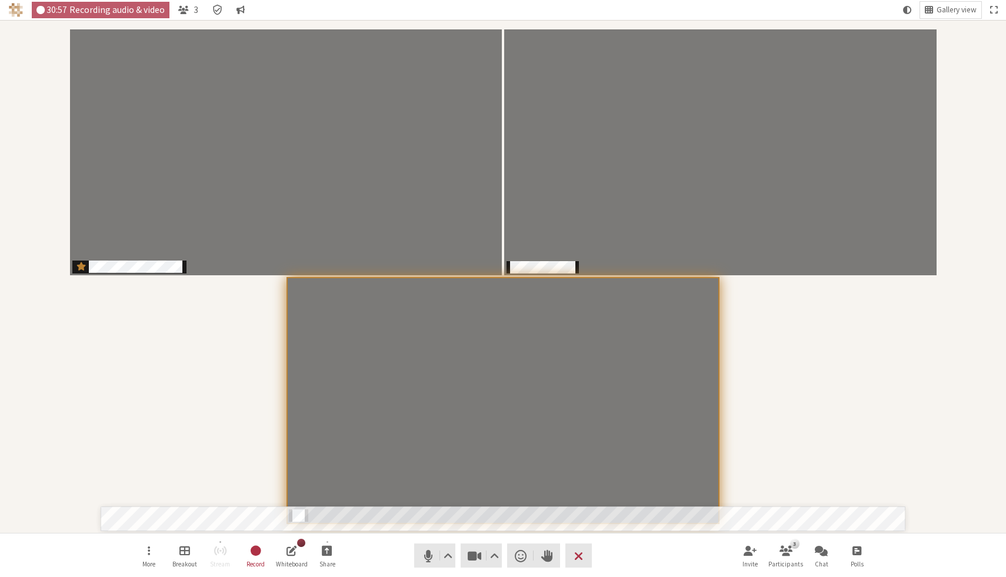
click at [184, 368] on div "Participants" at bounding box center [502, 276] width 989 height 496
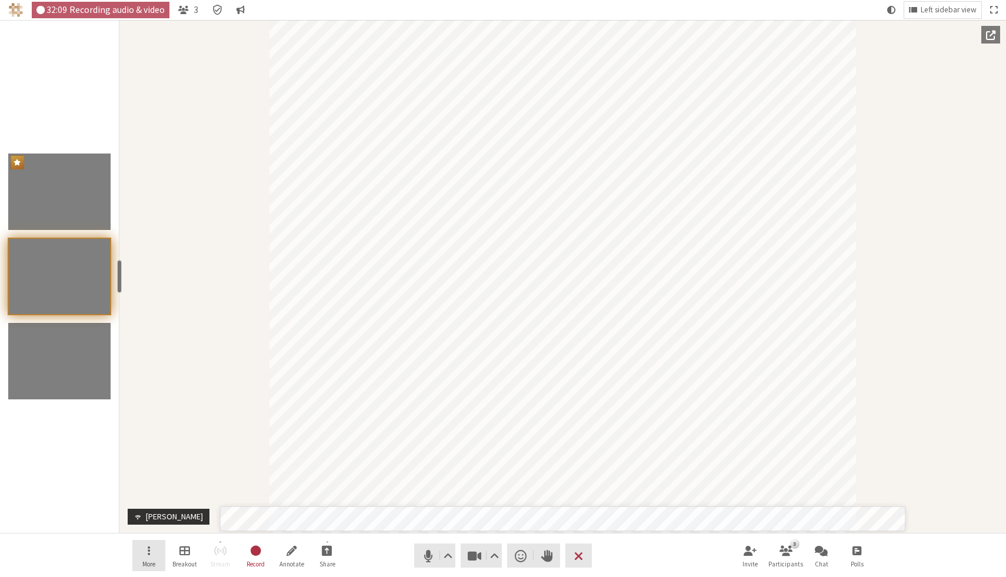
click at [146, 559] on button "More" at bounding box center [148, 556] width 33 height 32
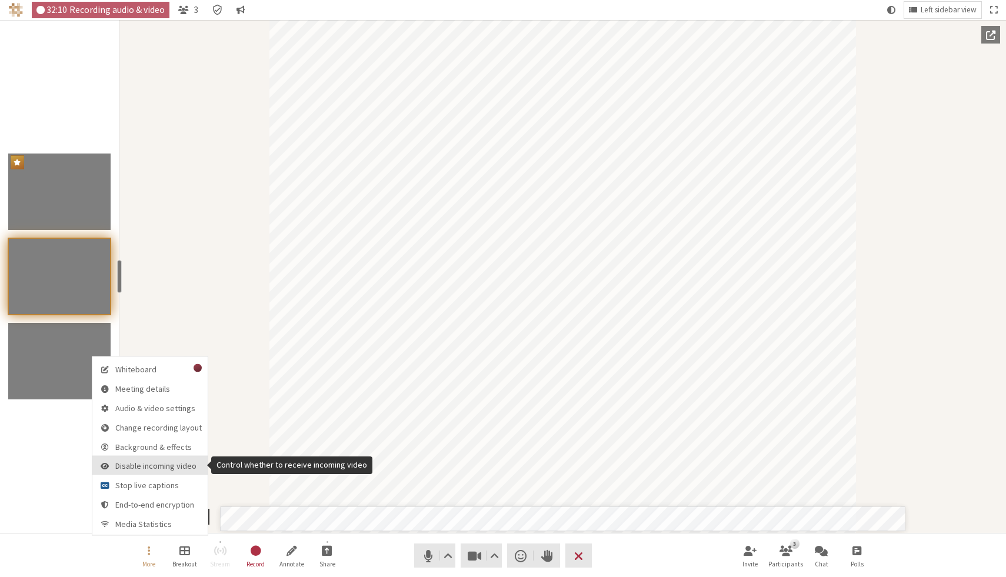
click at [151, 462] on span "Disable incoming video" at bounding box center [158, 466] width 86 height 9
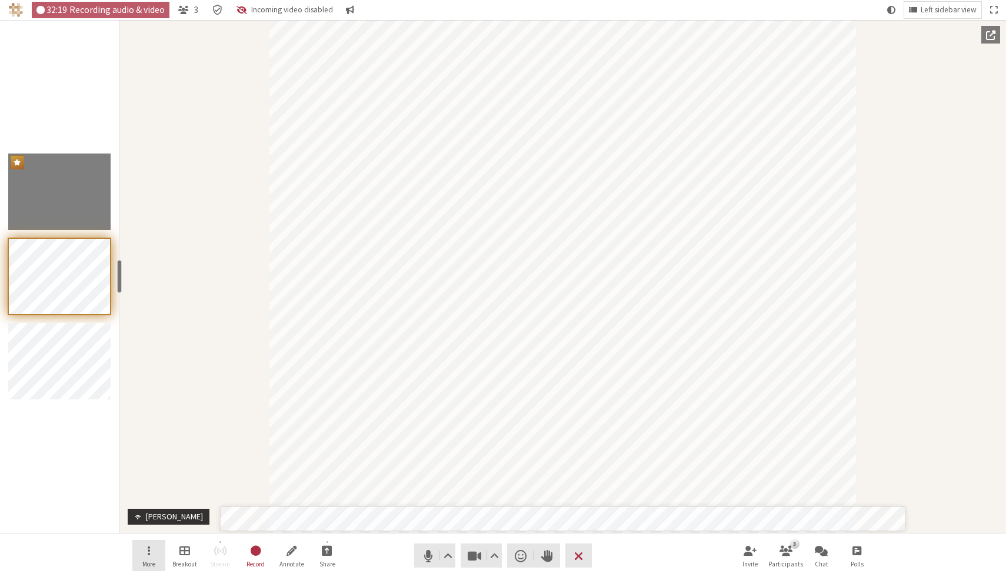
click at [151, 557] on button "More" at bounding box center [148, 556] width 33 height 32
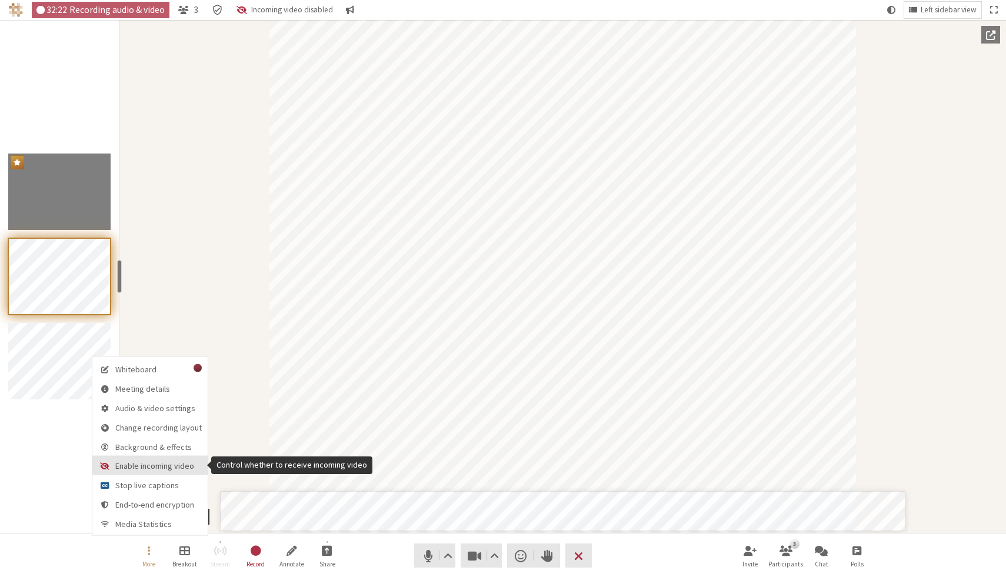
click at [149, 465] on span "Enable incoming video" at bounding box center [158, 466] width 86 height 9
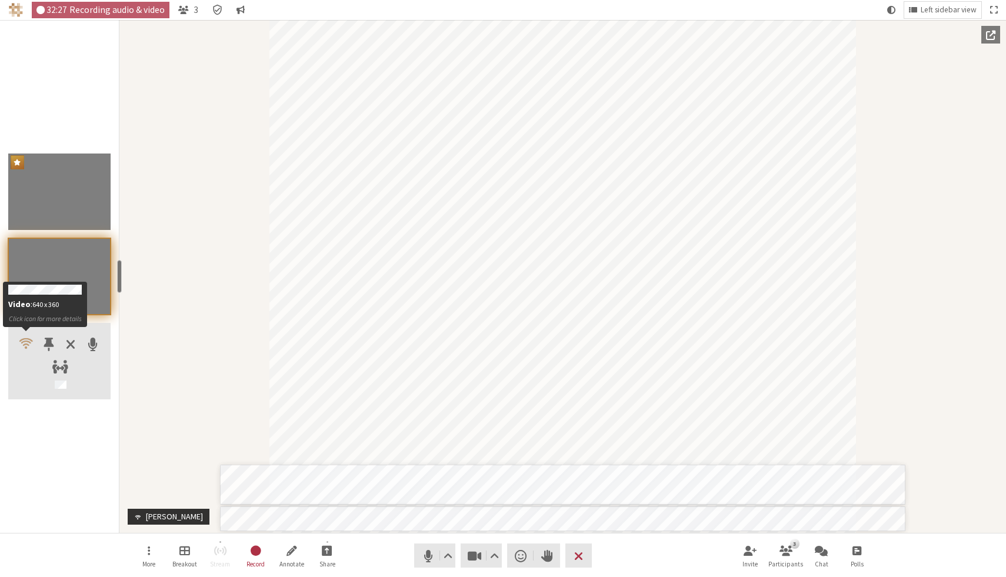
click at [27, 339] on span "Participants" at bounding box center [26, 343] width 14 height 15
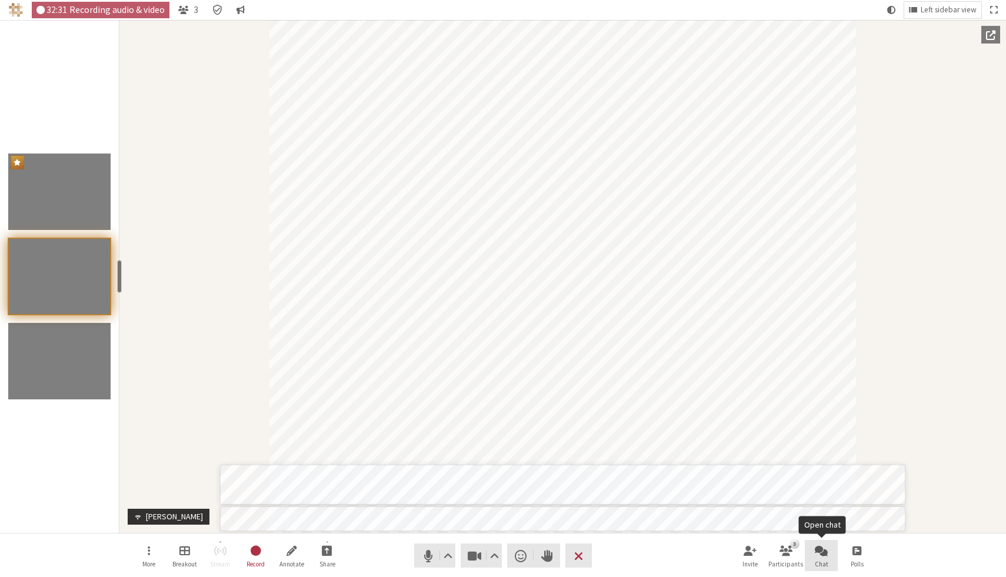
click at [820, 553] on span "Open chat" at bounding box center [821, 550] width 13 height 14
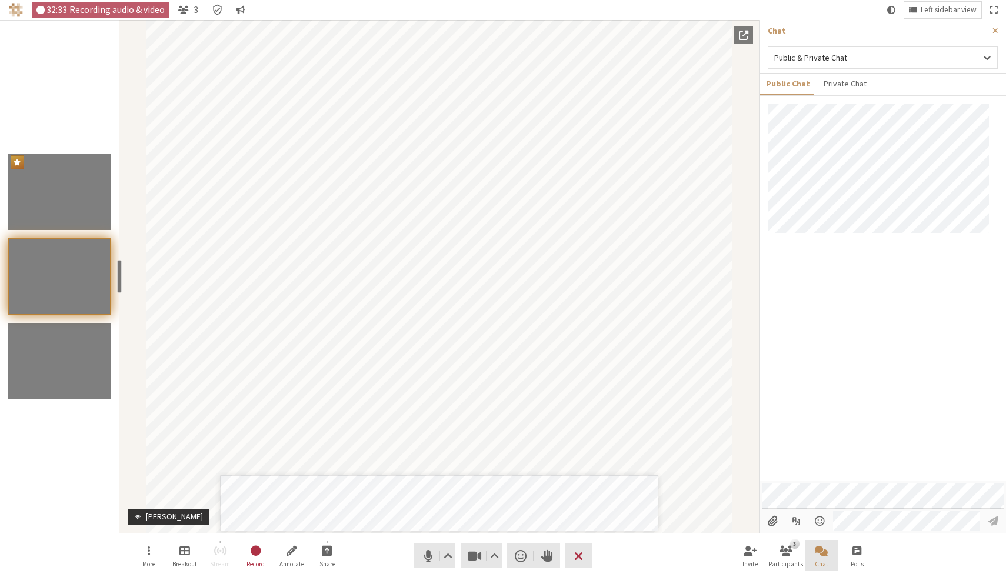
click at [822, 555] on span "Close chat" at bounding box center [821, 550] width 13 height 14
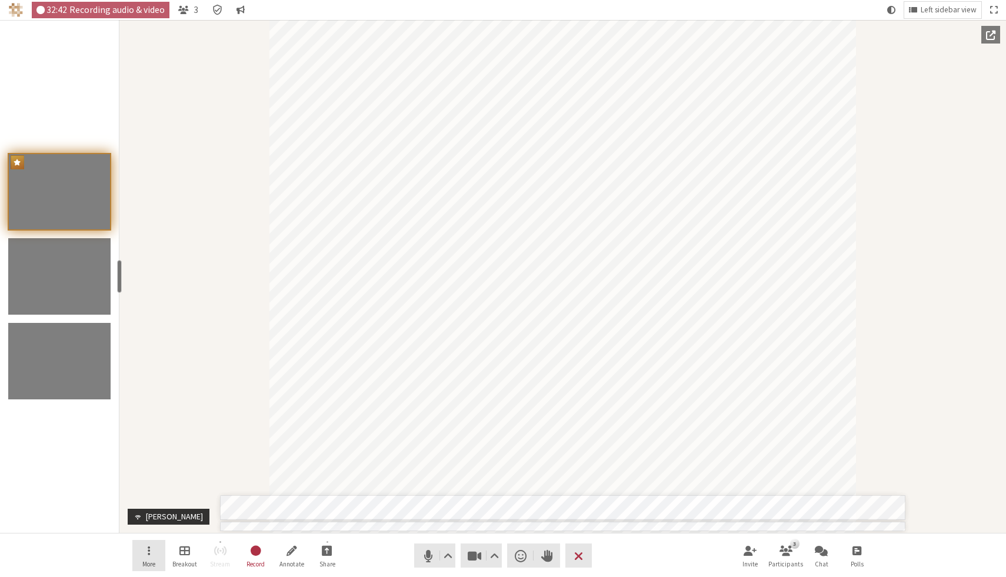
click at [151, 561] on span "More" at bounding box center [148, 564] width 13 height 7
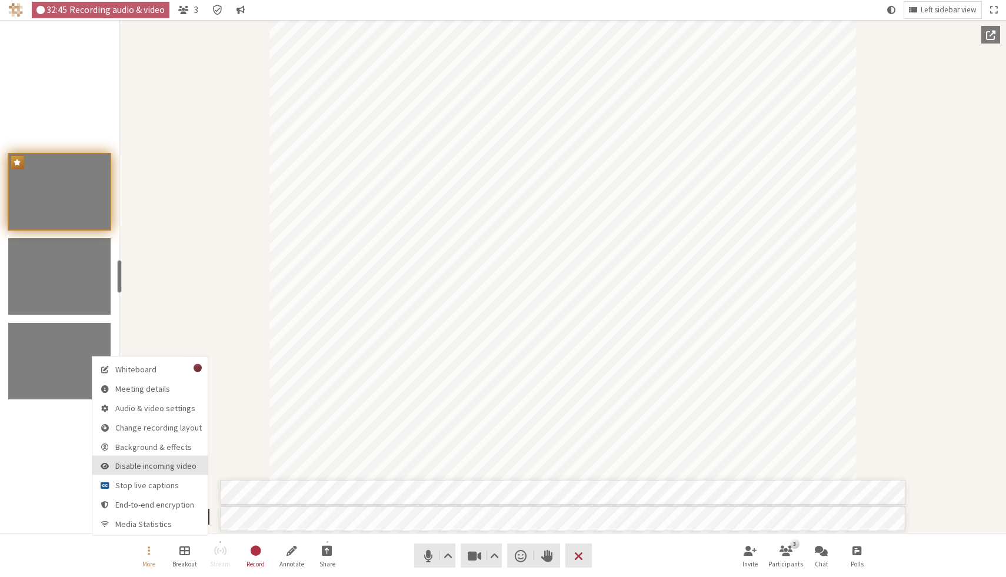
click at [155, 470] on span "Disable incoming video" at bounding box center [158, 466] width 86 height 9
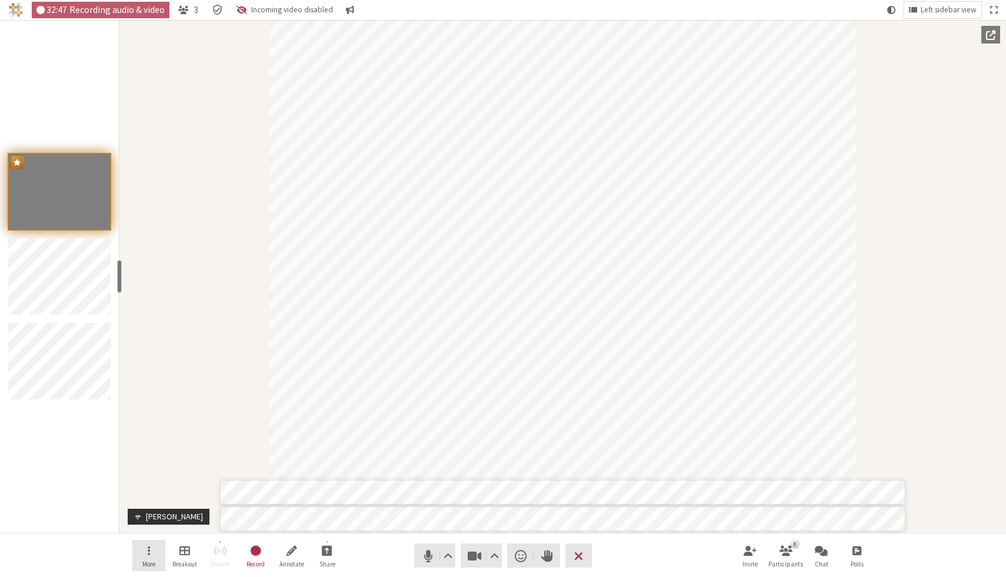
click at [148, 559] on button "More" at bounding box center [148, 556] width 33 height 32
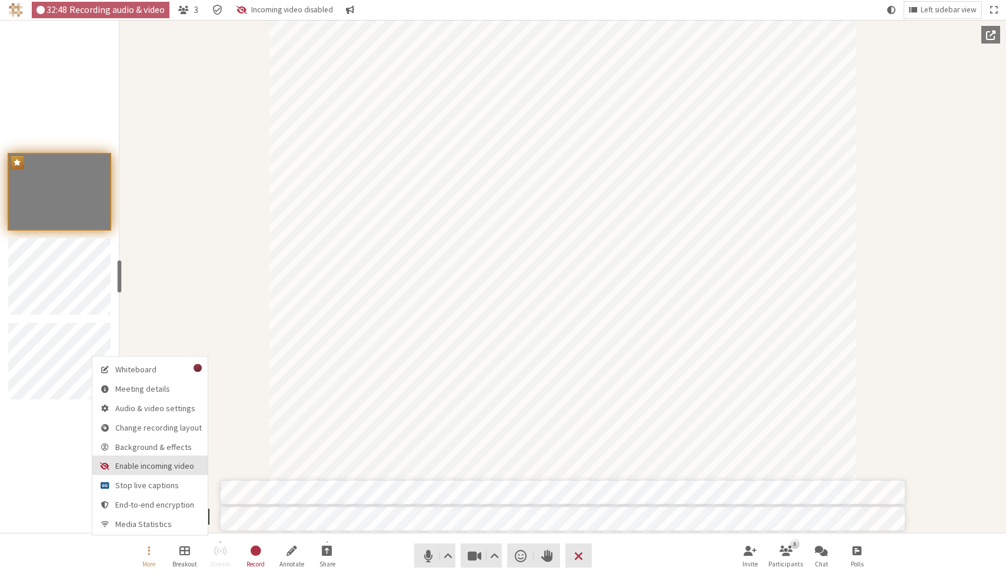
click at [142, 468] on span "Enable incoming video" at bounding box center [158, 466] width 86 height 9
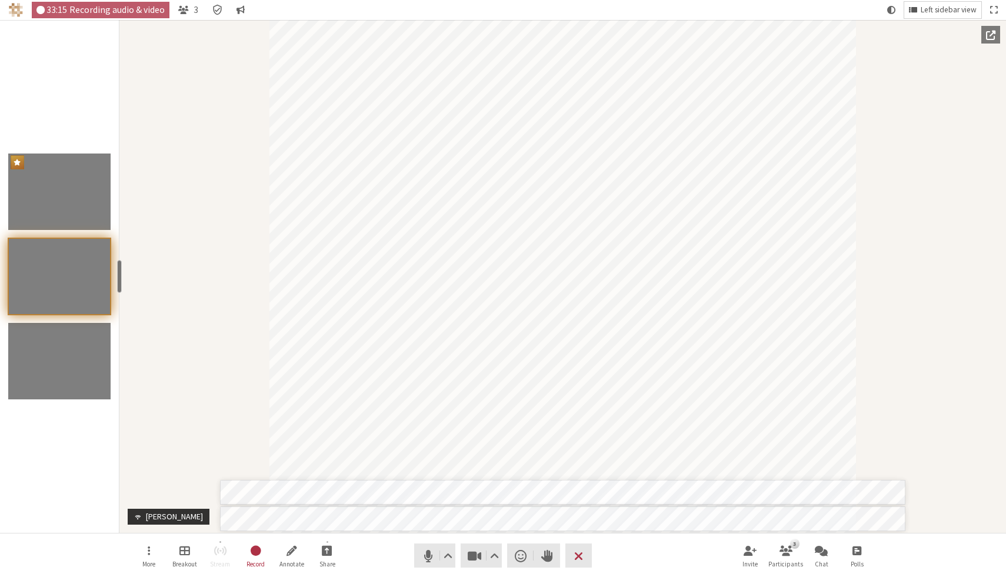
click at [950, 11] on span "Left sidebar view" at bounding box center [948, 10] width 56 height 9
click at [880, 305] on div "Participant" at bounding box center [562, 276] width 886 height 513
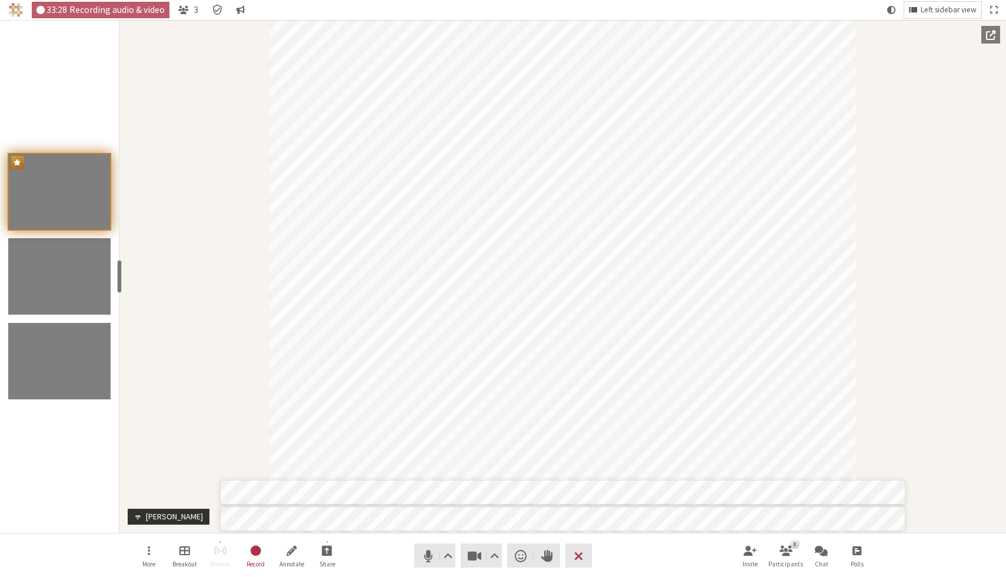
click at [951, 6] on span "Left sidebar view" at bounding box center [948, 10] width 56 height 9
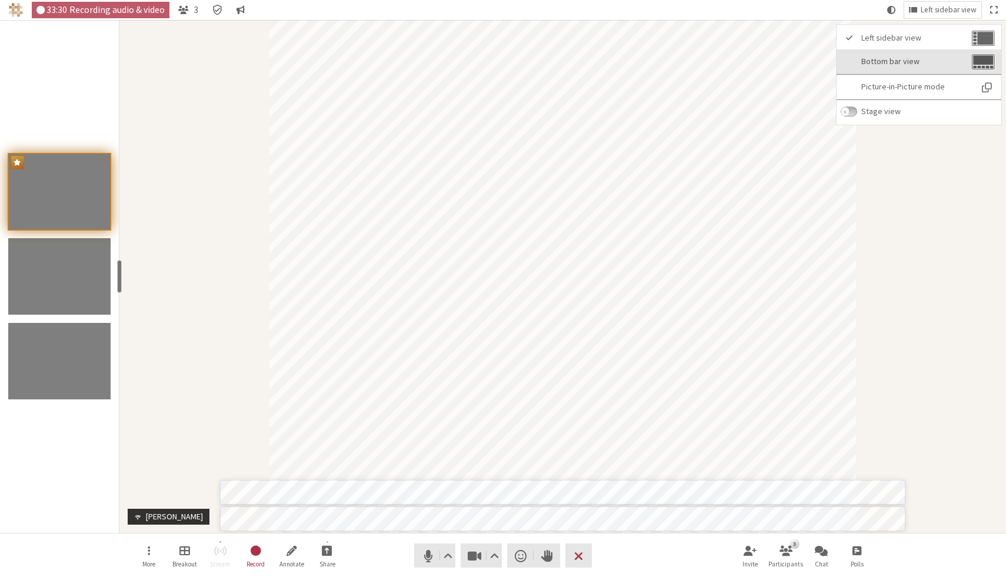
click at [916, 65] on span "Bottom bar view" at bounding box center [915, 61] width 108 height 9
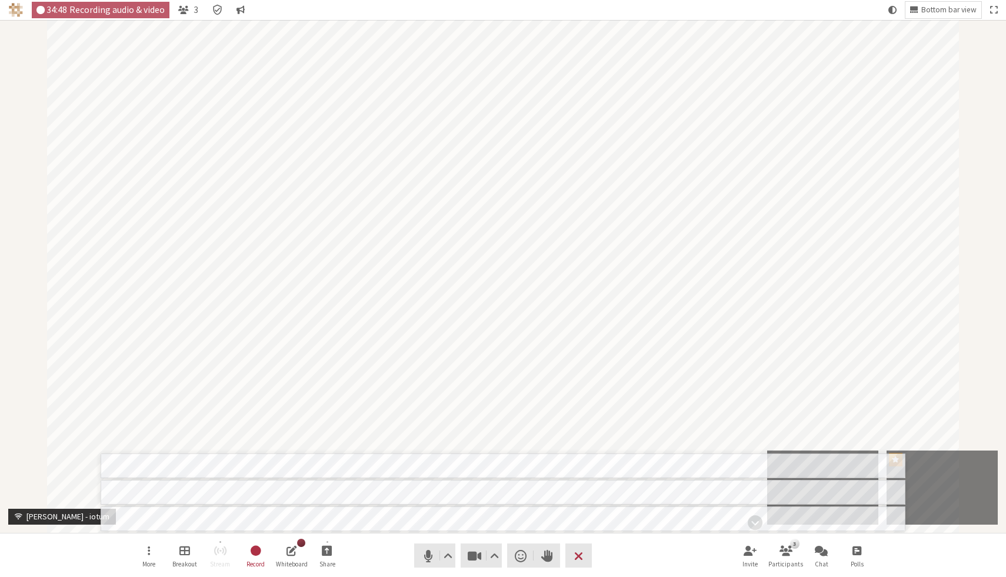
click at [629, 556] on nav "More Breakout Stream Record Whiteboard Share Audio Video Send a reaction Raise …" at bounding box center [502, 555] width 741 height 44
click at [583, 556] on span "End or leave meeting" at bounding box center [578, 556] width 9 height 16
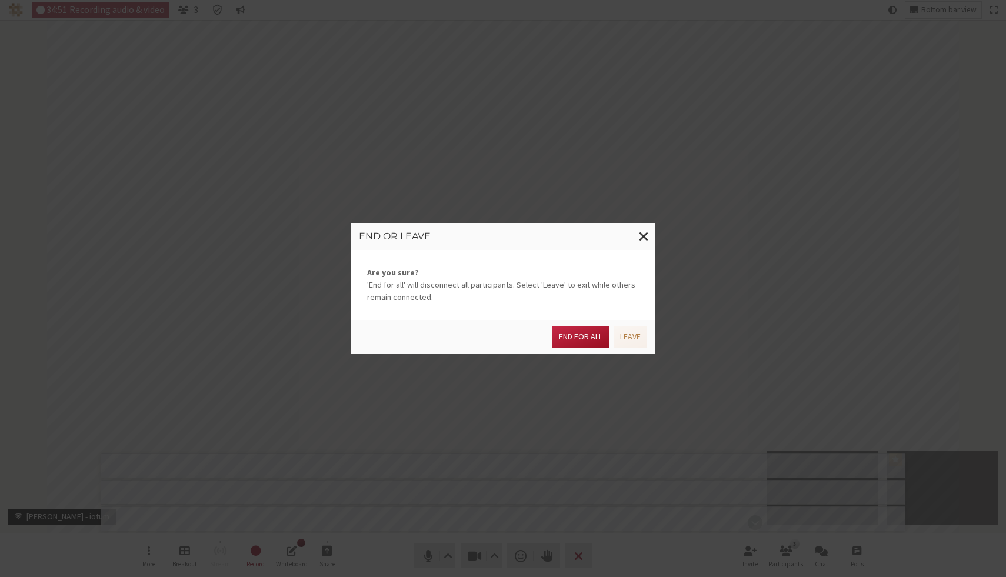
click at [575, 339] on button "End for all" at bounding box center [580, 337] width 56 height 22
